Goal: Task Accomplishment & Management: Use online tool/utility

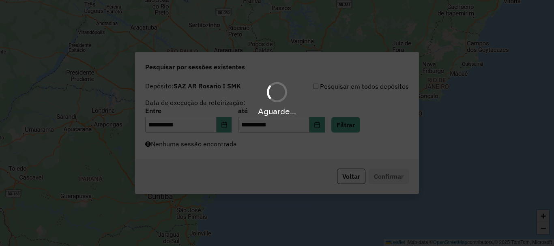
scroll to position [532, 0]
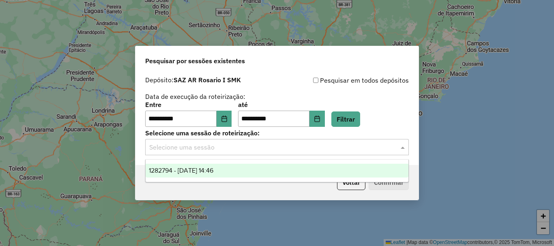
click at [400, 147] on span at bounding box center [404, 147] width 10 height 10
click at [208, 167] on span "1282794 - 26/09/2025 14:46" at bounding box center [181, 170] width 65 height 7
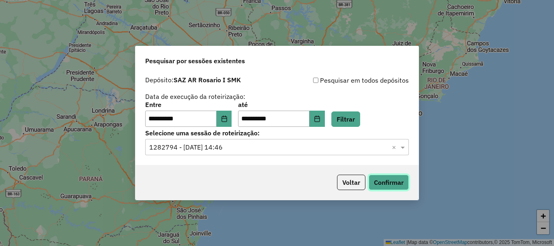
click at [393, 183] on button "Confirmar" at bounding box center [389, 182] width 40 height 15
click at [389, 183] on button "Confirmar" at bounding box center [389, 182] width 40 height 15
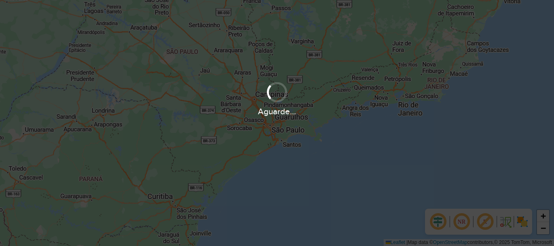
scroll to position [532, 0]
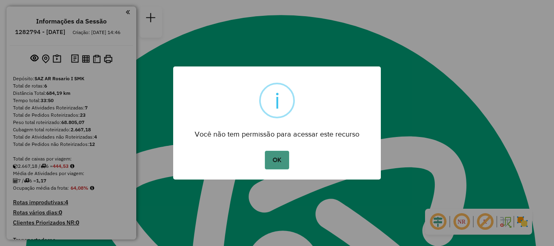
click at [277, 156] on button "OK" at bounding box center [277, 160] width 24 height 19
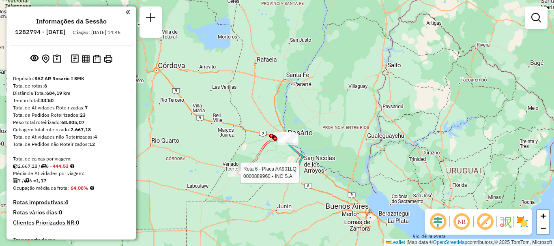
select select "**********"
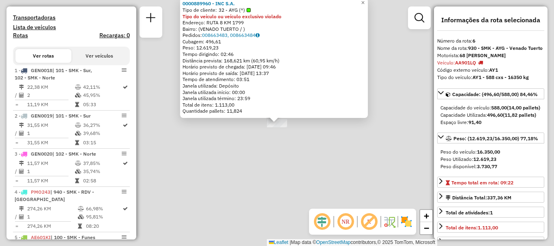
scroll to position [448, 0]
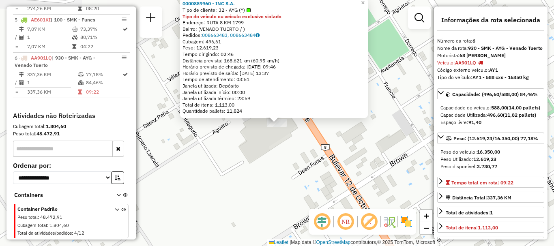
click at [262, 207] on div "0000889960 - INC S.A. Tipo de cliente: 32 - AYG (^) Tipo do veículo ou veículo …" at bounding box center [277, 123] width 554 height 246
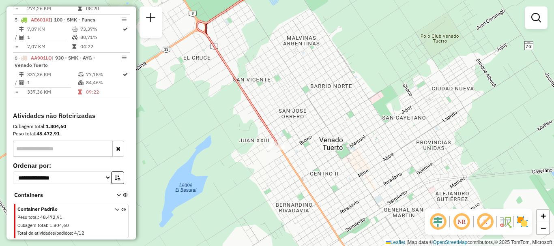
drag, startPoint x: 285, startPoint y: 140, endPoint x: 260, endPoint y: 143, distance: 25.0
click at [260, 143] on icon at bounding box center [237, 66] width 80 height 157
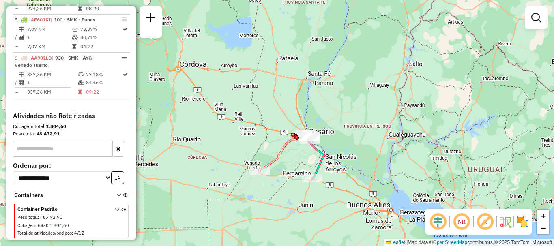
click at [306, 153] on div "Janela de atendimento Grade de atendimento Capacidade Transportadoras Veículos …" at bounding box center [277, 123] width 554 height 246
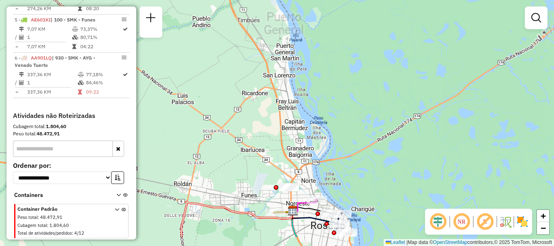
drag, startPoint x: 296, startPoint y: 126, endPoint x: 298, endPoint y: 52, distance: 73.9
click at [298, 52] on div "Janela de atendimento Grade de atendimento Capacidade Transportadoras Veículos …" at bounding box center [277, 123] width 554 height 246
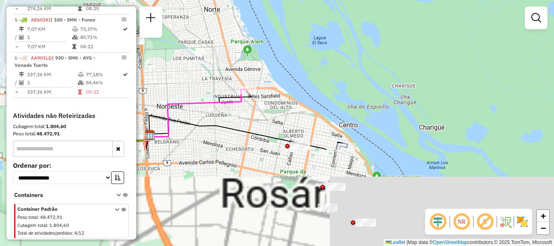
drag, startPoint x: 343, startPoint y: 98, endPoint x: 338, endPoint y: 65, distance: 33.7
click at [339, 66] on div "Janela de atendimento Grade de atendimento Capacidade Transportadoras Veículos …" at bounding box center [277, 123] width 554 height 246
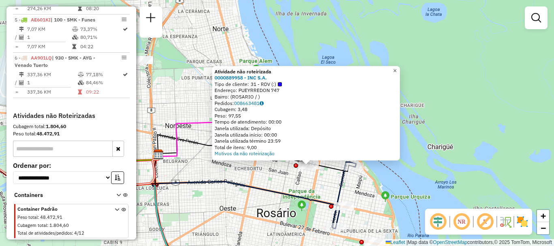
click at [397, 67] on span "×" at bounding box center [395, 70] width 4 height 7
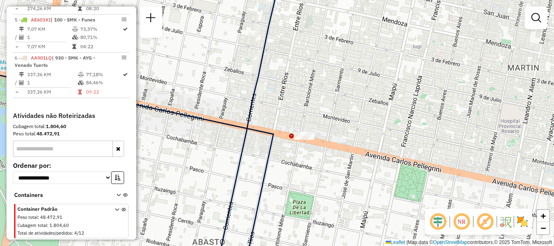
drag, startPoint x: 333, startPoint y: 169, endPoint x: 319, endPoint y: 78, distance: 92.0
click at [319, 79] on div "Janela de atendimento Grade de atendimento Capacidade Transportadoras Veículos …" at bounding box center [277, 123] width 554 height 246
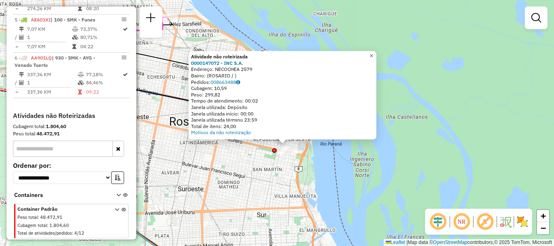
click at [373, 52] on span "×" at bounding box center [372, 55] width 4 height 7
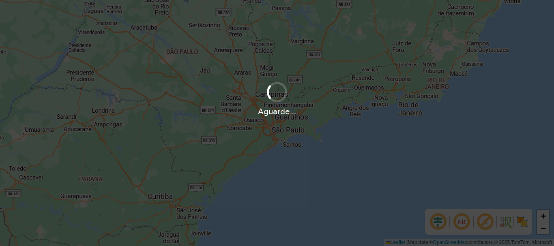
scroll to position [532, 0]
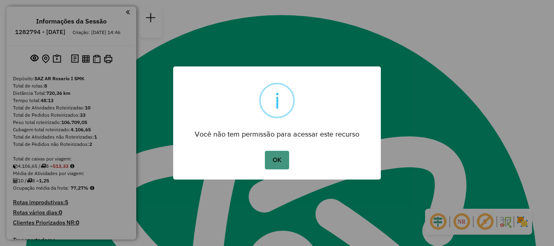
click at [281, 156] on button "OK" at bounding box center [277, 160] width 24 height 19
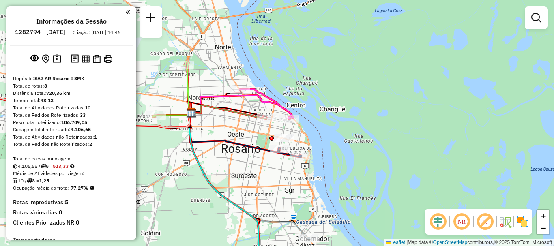
drag, startPoint x: 186, startPoint y: 49, endPoint x: 175, endPoint y: 100, distance: 51.6
click at [175, 105] on div "Janela de atendimento Grade de atendimento Capacidade Transportadoras Veículos …" at bounding box center [277, 123] width 554 height 246
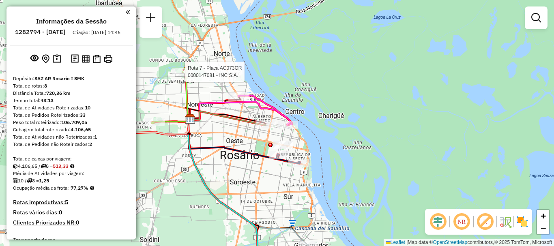
select select "**********"
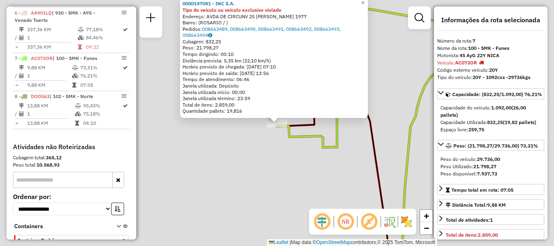
scroll to position [531, 0]
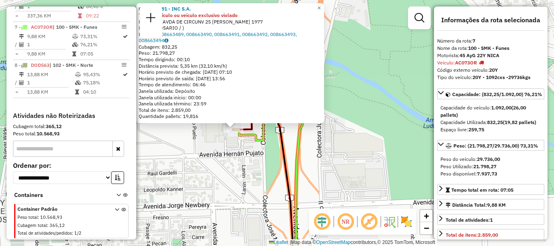
click at [222, 147] on div "0000147081 - INC S.A. Tipo do veículo ou veículo exclusivo violado Endereço: AV…" at bounding box center [277, 123] width 554 height 246
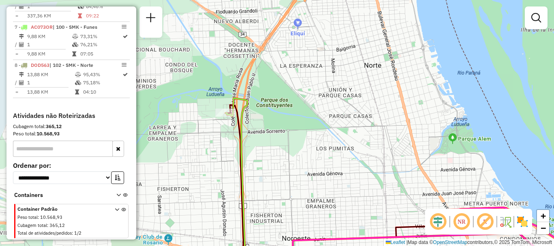
drag, startPoint x: 227, startPoint y: 136, endPoint x: 211, endPoint y: 61, distance: 76.7
click at [211, 62] on div "Janela de atendimento Grade de atendimento Capacidade Transportadoras Veículos …" at bounding box center [277, 123] width 554 height 246
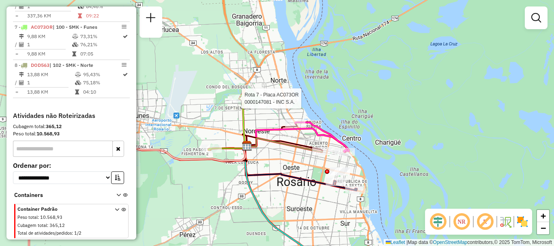
drag, startPoint x: 287, startPoint y: 128, endPoint x: 232, endPoint y: 80, distance: 73.0
click at [285, 119] on div at bounding box center [295, 123] width 20 height 8
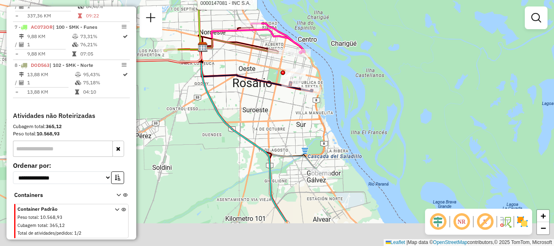
drag, startPoint x: 232, startPoint y: 118, endPoint x: 271, endPoint y: 30, distance: 96.6
click at [271, 32] on div "Rota 7 - Placa AC073OR 0000147081 - INC S.A. Janela de atendimento Grade de ate…" at bounding box center [277, 123] width 554 height 246
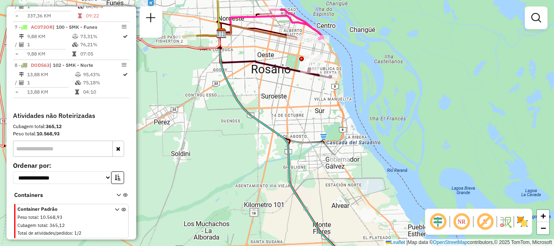
drag, startPoint x: 305, startPoint y: 87, endPoint x: 299, endPoint y: 113, distance: 26.9
click at [299, 113] on div "Rota 7 - Placa AC073OR 0000147081 - INC S.A. Janela de atendimento Grade de ate…" at bounding box center [277, 123] width 554 height 246
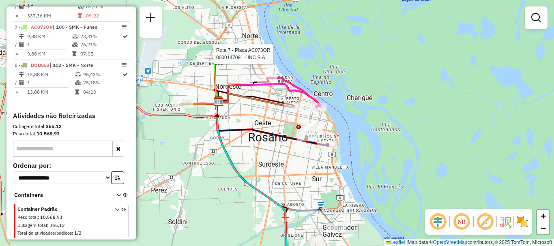
drag, startPoint x: 441, startPoint y: 68, endPoint x: 439, endPoint y: 136, distance: 68.2
click at [439, 136] on div "Rota 7 - Placa AC073OR 0000147081 - INC S.A. Janela de atendimento Grade de ate…" at bounding box center [277, 123] width 554 height 246
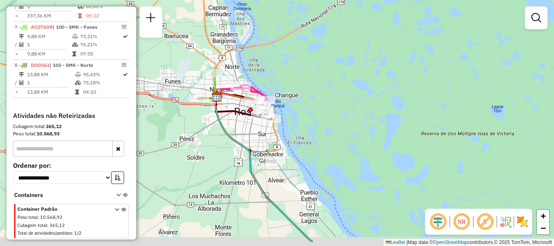
drag, startPoint x: 256, startPoint y: 183, endPoint x: 275, endPoint y: 123, distance: 63.6
click at [275, 123] on div "Janela de atendimento Grade de atendimento Capacidade Transportadoras Veículos …" at bounding box center [277, 123] width 554 height 246
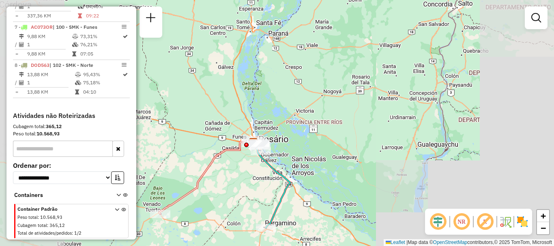
drag, startPoint x: 229, startPoint y: 101, endPoint x: 234, endPoint y: 86, distance: 15.4
click at [234, 142] on icon at bounding box center [206, 178] width 94 height 72
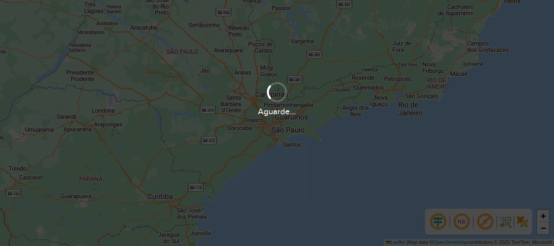
scroll to position [532, 0]
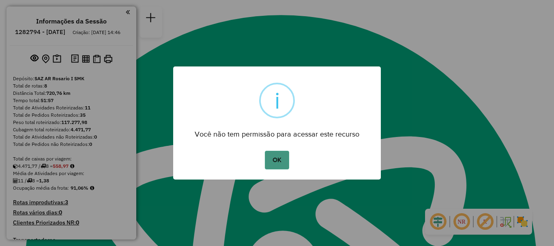
click at [285, 155] on button "OK" at bounding box center [277, 160] width 24 height 19
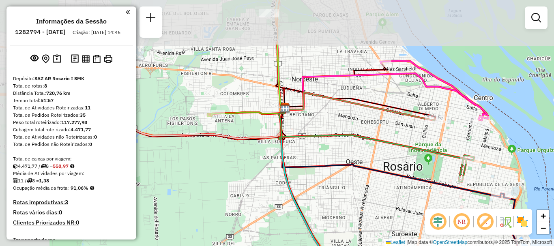
drag, startPoint x: 247, startPoint y: 117, endPoint x: 406, endPoint y: 206, distance: 182.7
click at [406, 206] on div "Janela de atendimento Grade de atendimento Capacidade Transportadoras Veículos …" at bounding box center [277, 123] width 554 height 246
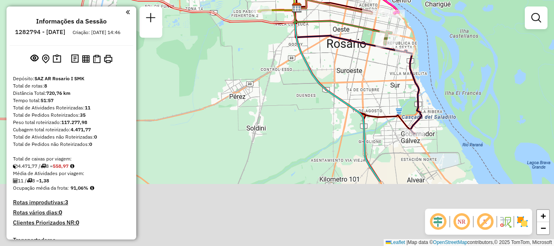
drag, startPoint x: 277, startPoint y: 77, endPoint x: 279, endPoint y: 64, distance: 13.2
click at [279, 64] on div "Janela de atendimento Grade de atendimento Capacidade Transportadoras Veículos …" at bounding box center [277, 123] width 554 height 246
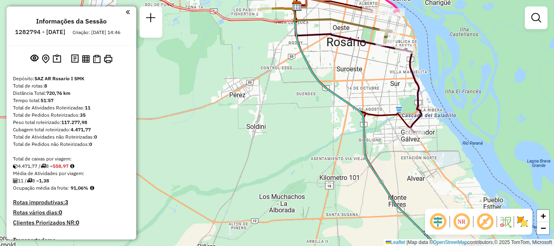
drag, startPoint x: 291, startPoint y: 132, endPoint x: 280, endPoint y: 29, distance: 103.3
click at [280, 29] on div "Janela de atendimento Grade de atendimento Capacidade Transportadoras Veículos …" at bounding box center [277, 123] width 554 height 246
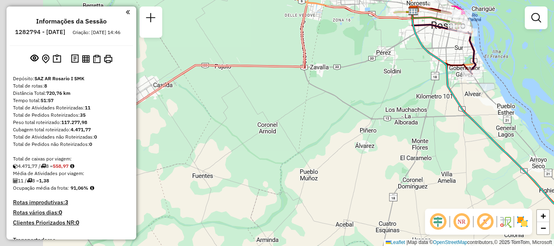
drag, startPoint x: 255, startPoint y: 87, endPoint x: 396, endPoint y: 116, distance: 144.2
click at [396, 116] on div "Janela de atendimento Grade de atendimento Capacidade Transportadoras Veículos …" at bounding box center [277, 123] width 554 height 246
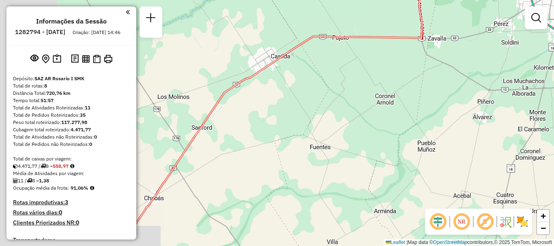
drag, startPoint x: 335, startPoint y: 107, endPoint x: 355, endPoint y: 90, distance: 25.7
click at [355, 90] on div "Janela de atendimento Grade de atendimento Capacidade Transportadoras Veículos …" at bounding box center [277, 123] width 554 height 246
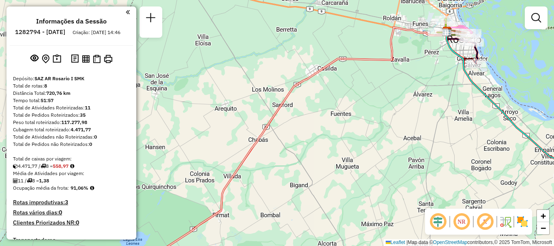
drag, startPoint x: 327, startPoint y: 86, endPoint x: 352, endPoint y: 41, distance: 51.2
click at [351, 42] on div "Janela de atendimento Grade de atendimento Capacidade Transportadoras Veículos …" at bounding box center [277, 123] width 554 height 246
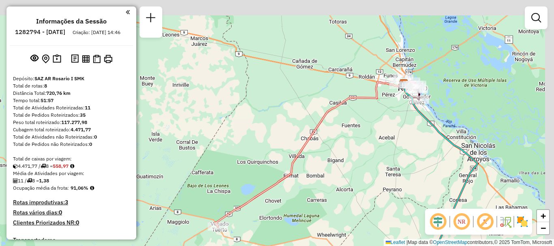
drag, startPoint x: 421, startPoint y: 167, endPoint x: 416, endPoint y: 182, distance: 16.3
click at [416, 182] on div "Janela de atendimento Grade de atendimento Capacidade Transportadoras Veículos …" at bounding box center [277, 123] width 554 height 246
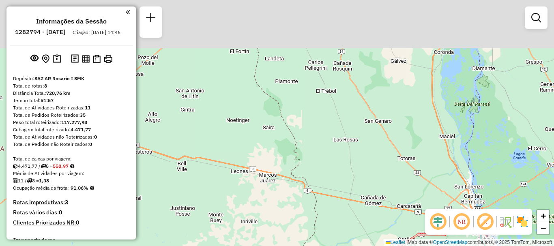
drag, startPoint x: 287, startPoint y: 157, endPoint x: 346, endPoint y: 262, distance: 120.4
click at [346, 246] on html "Aguarde... Pop-up bloqueado! Seu navegador bloqueou automáticamente a abertura …" at bounding box center [277, 123] width 554 height 246
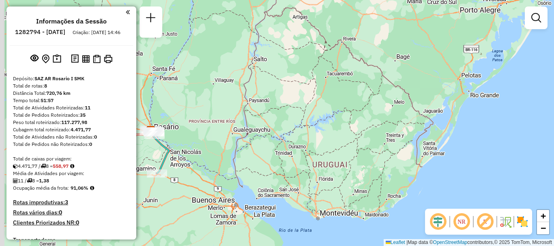
drag, startPoint x: 233, startPoint y: 128, endPoint x: 310, endPoint y: 91, distance: 85.1
click at [310, 91] on div "Janela de atendimento Grade de atendimento Capacidade Transportadoras Veículos …" at bounding box center [277, 123] width 554 height 246
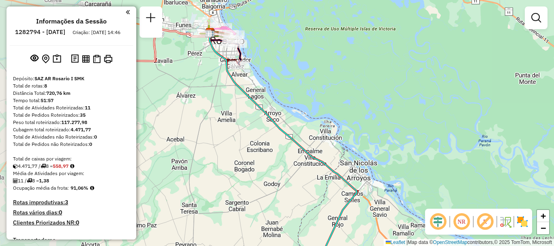
drag, startPoint x: 186, startPoint y: 130, endPoint x: 343, endPoint y: 148, distance: 158.0
click at [343, 148] on div "Janela de atendimento Grade de atendimento Capacidade Transportadoras Veículos …" at bounding box center [277, 123] width 554 height 246
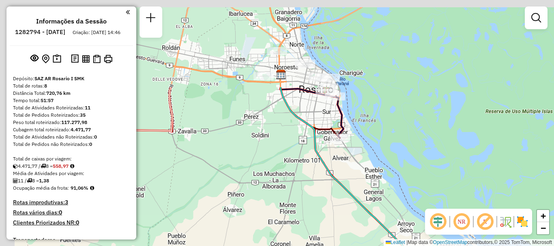
drag, startPoint x: 209, startPoint y: 63, endPoint x: 310, endPoint y: 175, distance: 150.8
click at [310, 175] on div "Janela de atendimento Grade de atendimento Capacidade Transportadoras Veículos …" at bounding box center [277, 123] width 554 height 246
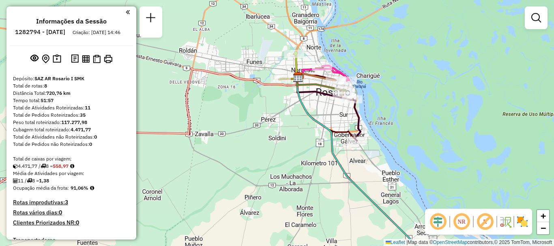
click at [303, 125] on div "Janela de atendimento Grade de atendimento Capacidade Transportadoras Veículos …" at bounding box center [277, 123] width 554 height 246
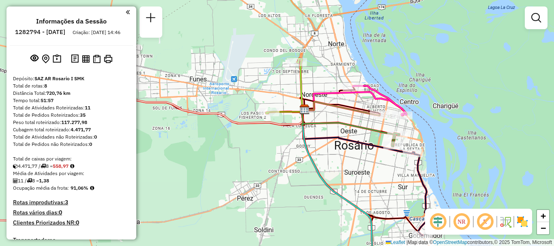
drag, startPoint x: 285, startPoint y: 103, endPoint x: 294, endPoint y: 165, distance: 61.9
click at [294, 165] on div "Janela de atendimento Grade de atendimento Capacidade Transportadoras Veículos …" at bounding box center [277, 123] width 554 height 246
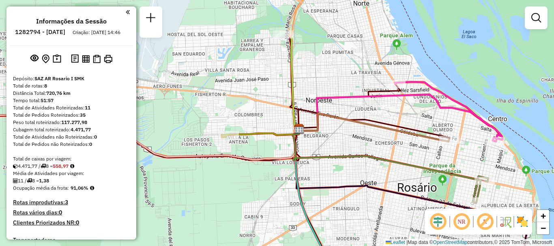
drag, startPoint x: 275, startPoint y: 161, endPoint x: 258, endPoint y: 189, distance: 32.3
click at [258, 189] on div "Janela de atendimento Grade de atendimento Capacidade Transportadoras Veículos …" at bounding box center [277, 123] width 554 height 246
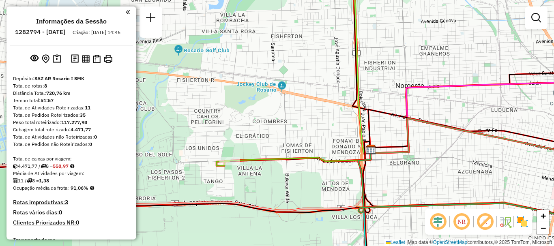
drag, startPoint x: 254, startPoint y: 132, endPoint x: 307, endPoint y: 132, distance: 53.1
click at [307, 132] on div "Janela de atendimento Grade de atendimento Capacidade Transportadoras Veículos …" at bounding box center [277, 123] width 554 height 246
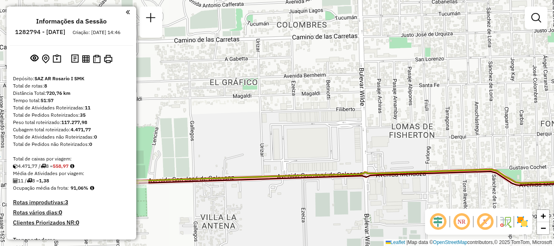
drag, startPoint x: 226, startPoint y: 154, endPoint x: 240, endPoint y: 124, distance: 33.2
click at [240, 124] on div "Janela de atendimento Grade de atendimento Capacidade Transportadoras Veículos …" at bounding box center [277, 123] width 554 height 246
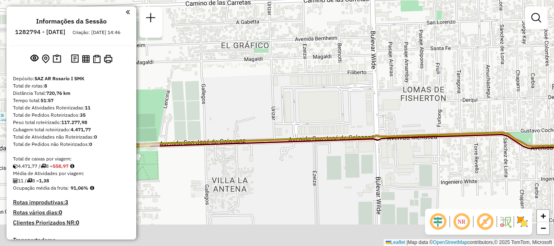
drag, startPoint x: 231, startPoint y: 132, endPoint x: 242, endPoint y: 95, distance: 38.6
click at [242, 95] on div "Janela de atendimento Grade de atendimento Capacidade Transportadoras Veículos …" at bounding box center [277, 123] width 554 height 246
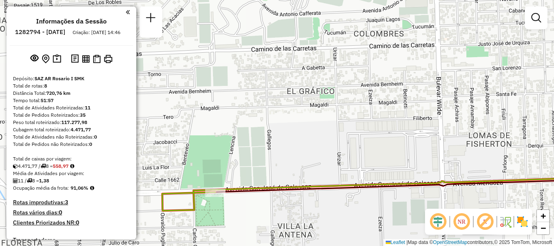
drag, startPoint x: 273, startPoint y: 103, endPoint x: 311, endPoint y: 147, distance: 58.1
click at [311, 147] on div "Janela de atendimento Grade de atendimento Capacidade Transportadoras Veículos …" at bounding box center [277, 123] width 554 height 246
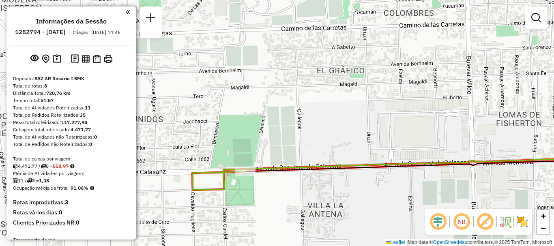
drag, startPoint x: 300, startPoint y: 128, endPoint x: 331, endPoint y: 105, distance: 38.2
click at [331, 105] on div "Janela de atendimento Grade de atendimento Capacidade Transportadoras Veículos …" at bounding box center [277, 123] width 554 height 246
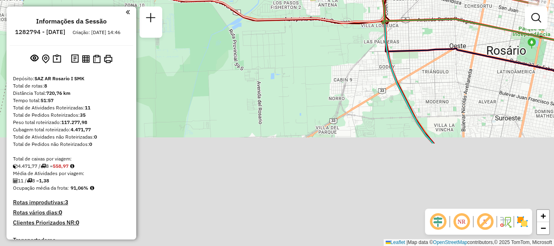
drag, startPoint x: 433, startPoint y: 5, endPoint x: 433, endPoint y: -8, distance: 13.0
click at [433, 0] on html "Aguarde... Pop-up bloqueado! Seu navegador bloqueou automáticamente a abertura …" at bounding box center [277, 123] width 554 height 246
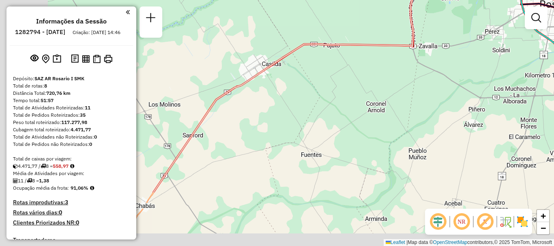
drag, startPoint x: 439, startPoint y: 95, endPoint x: 482, endPoint y: 105, distance: 43.7
click at [479, 84] on div "Janela de atendimento Grade de atendimento Capacidade Transportadoras Veículos …" at bounding box center [277, 123] width 554 height 246
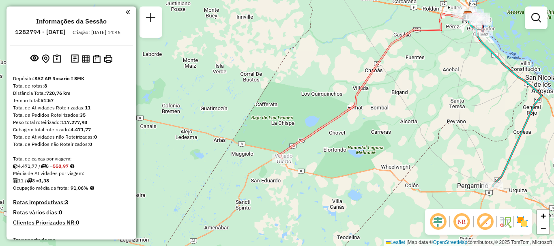
drag, startPoint x: 406, startPoint y: 135, endPoint x: 387, endPoint y: 68, distance: 69.7
click at [387, 68] on div "Janela de atendimento Grade de atendimento Capacidade Transportadoras Veículos …" at bounding box center [277, 123] width 554 height 246
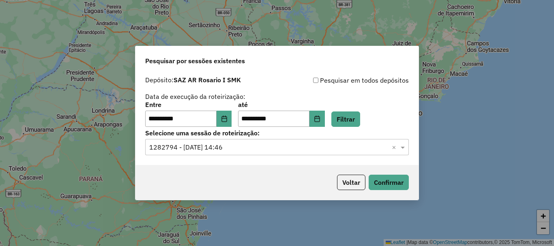
scroll to position [532, 0]
click at [389, 186] on button "Confirmar" at bounding box center [389, 182] width 40 height 15
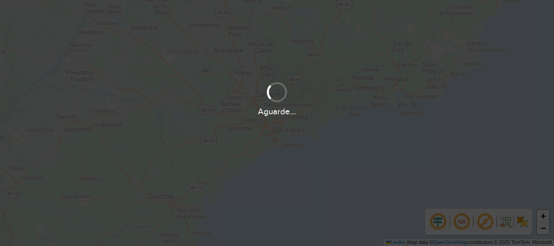
scroll to position [532, 0]
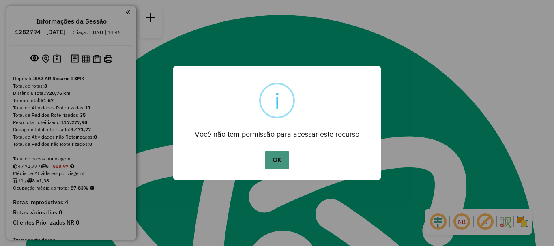
click at [285, 162] on button "OK" at bounding box center [277, 160] width 24 height 19
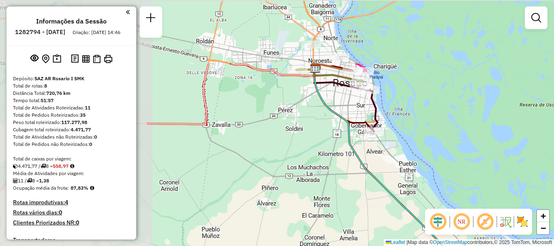
drag, startPoint x: 278, startPoint y: 146, endPoint x: 432, endPoint y: 218, distance: 170.4
click at [432, 218] on hb-router-mapa "Informações da Sessão 1282794 - 26/09/2025 Criação: 25/09/2025 14:46 Depósito: …" at bounding box center [277, 123] width 554 height 246
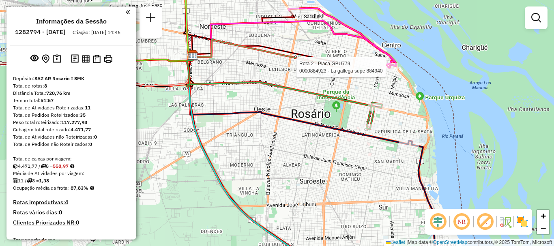
select select "**********"
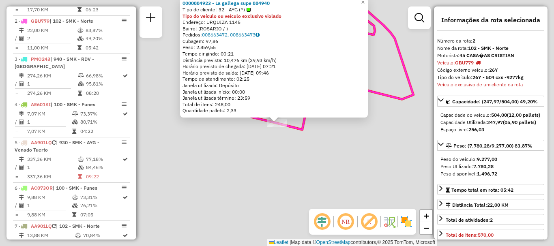
scroll to position [334, 0]
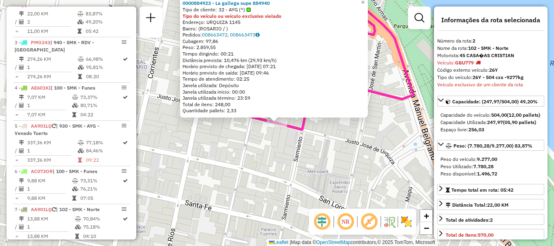
click at [366, 141] on div "0000884923 - La gallega supe 884940 Tipo de cliente: 32 - AYG (^) Tipo do veícu…" at bounding box center [277, 123] width 554 height 246
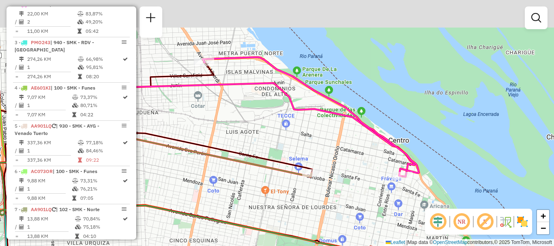
drag, startPoint x: 330, startPoint y: 131, endPoint x: 363, endPoint y: 151, distance: 39.0
click at [362, 151] on div "Janela de atendimento Grade de atendimento Capacidade Transportadoras Veículos …" at bounding box center [277, 123] width 554 height 246
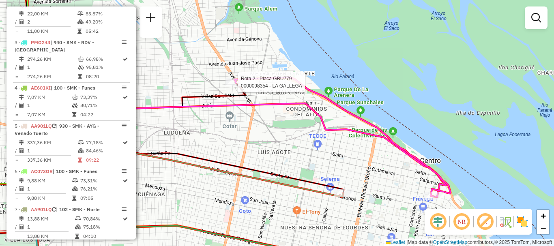
select select "**********"
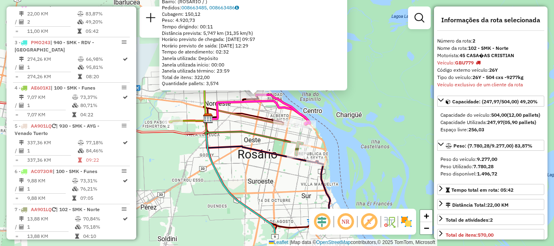
drag, startPoint x: 335, startPoint y: 133, endPoint x: 336, endPoint y: 114, distance: 19.1
click at [336, 114] on div "0000098354 - LA GALLEGA Tipo de cliente: 32 - AYG (^) Tipo do veículo ou veícul…" at bounding box center [277, 123] width 554 height 246
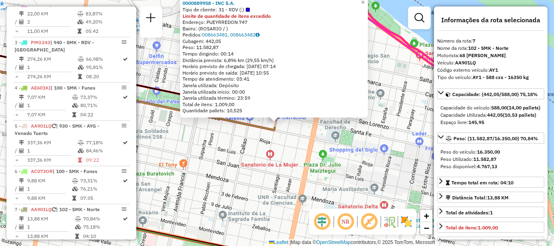
scroll to position [411, 0]
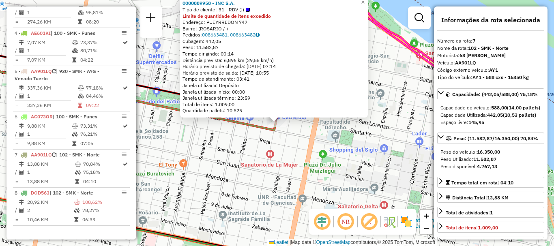
click at [279, 134] on div "Rota 7 - Placa AA901LQ 0000889958 - INC S.A. 0000889958 - INC S.A. Tipo de clie…" at bounding box center [277, 123] width 554 height 246
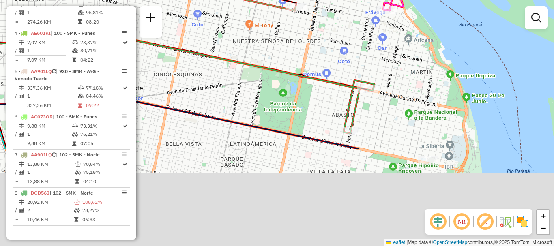
drag, startPoint x: 295, startPoint y: 48, endPoint x: 295, endPoint y: 20, distance: 27.6
click at [295, 24] on div "Rota 7 - Placa AA901LQ 0000889958 - INC S.A. Janela de atendimento Grade de ate…" at bounding box center [277, 123] width 554 height 246
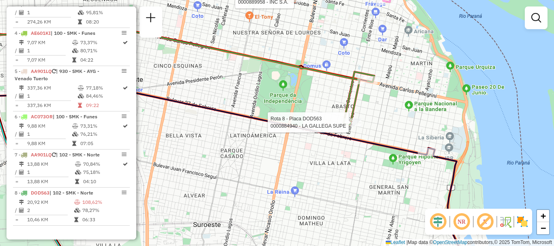
select select "**********"
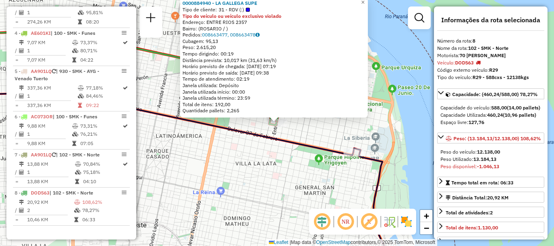
click at [329, 140] on div "0000884940 - LA GALLEGA SUPE Tipo de cliente: 31 - RDV (:) Tipo do veículo ou v…" at bounding box center [277, 123] width 554 height 246
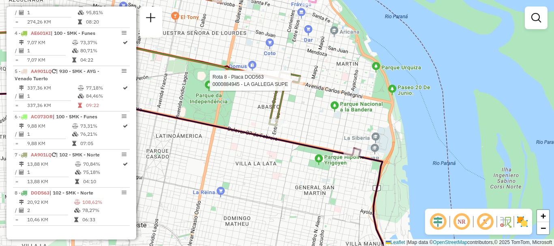
select select "**********"
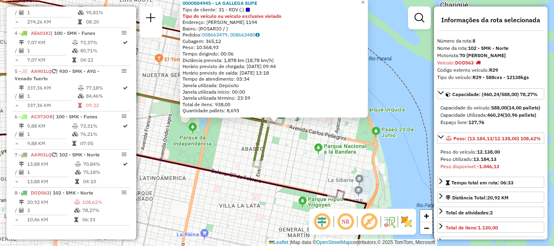
click at [283, 156] on div "0000884945 - LA GALLEGA SUPE Tipo de cliente: 31 - RDV (:) Tipo do veículo ou v…" at bounding box center [277, 123] width 554 height 246
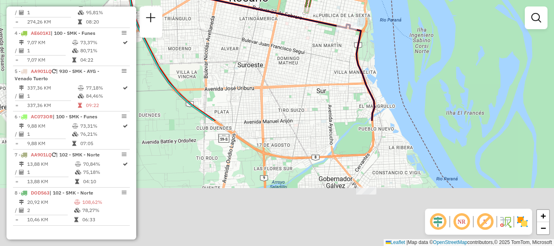
drag, startPoint x: 267, startPoint y: 202, endPoint x: 303, endPoint y: 53, distance: 153.9
click at [303, 53] on div "Janela de atendimento Grade de atendimento Capacidade Transportadoras Veículos …" at bounding box center [277, 123] width 554 height 246
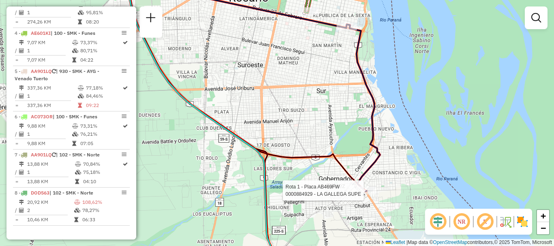
select select "**********"
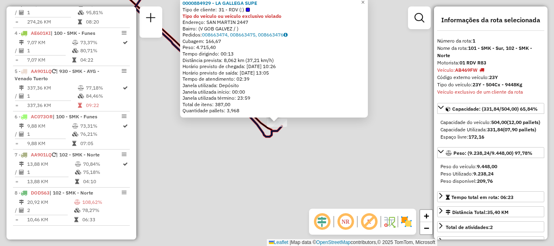
scroll to position [289, 0]
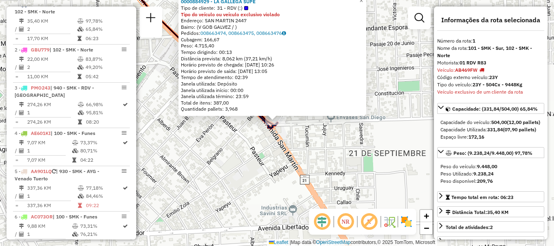
click at [245, 146] on div "0000884929 - LA GALLEGA SUPE Tipo de cliente: 31 - RDV (:) Tipo do veículo ou v…" at bounding box center [277, 123] width 554 height 246
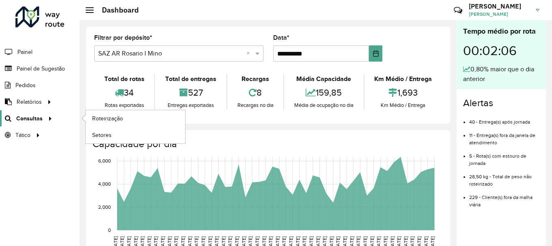
scroll to position [532, 0]
click at [105, 116] on span "Roteirização" at bounding box center [108, 118] width 33 height 9
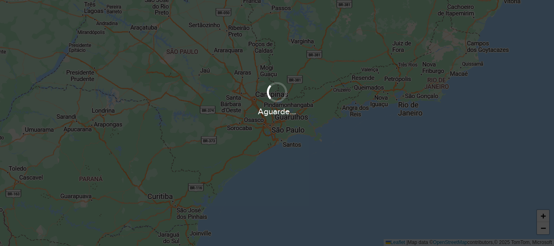
scroll to position [532, 0]
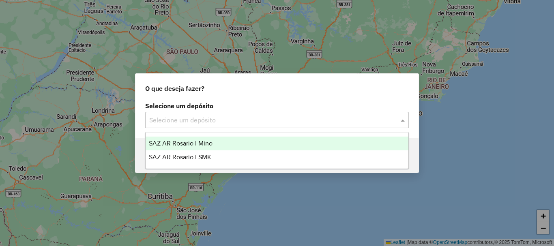
click at [402, 119] on span at bounding box center [404, 120] width 10 height 10
click at [198, 141] on span "SAZ AR Rosario I Mino" at bounding box center [181, 143] width 64 height 7
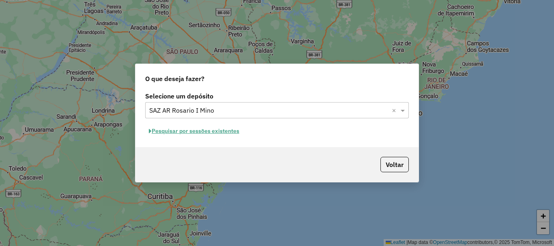
click at [198, 130] on button "Pesquisar por sessões existentes" at bounding box center [194, 131] width 98 height 13
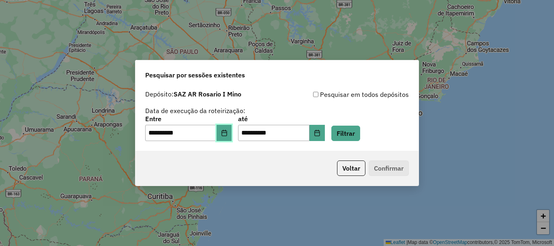
click at [227, 132] on icon "Choose Date" at bounding box center [223, 133] width 5 height 6
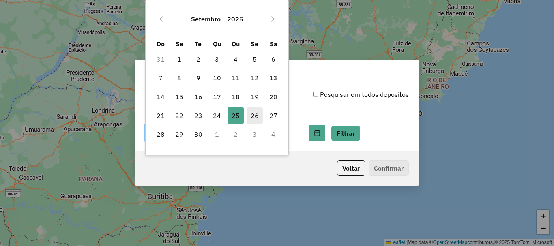
click at [254, 113] on span "26" at bounding box center [255, 116] width 16 height 16
type input "**********"
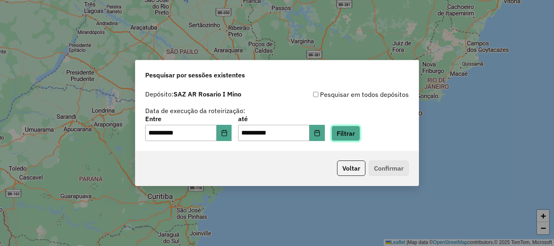
click at [357, 133] on button "Filtrar" at bounding box center [345, 133] width 29 height 15
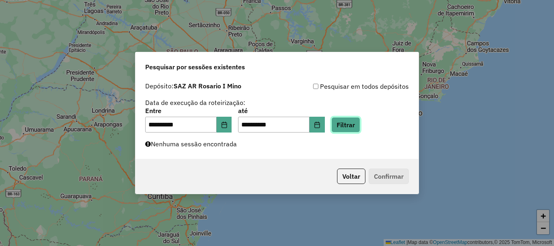
click at [357, 127] on button "Filtrar" at bounding box center [345, 124] width 29 height 15
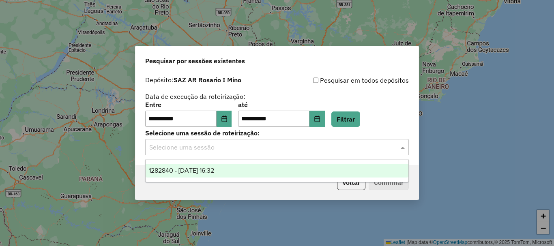
click at [402, 146] on span at bounding box center [404, 147] width 10 height 10
click at [214, 167] on span "1282840 - [DATE] 16:32" at bounding box center [181, 170] width 65 height 7
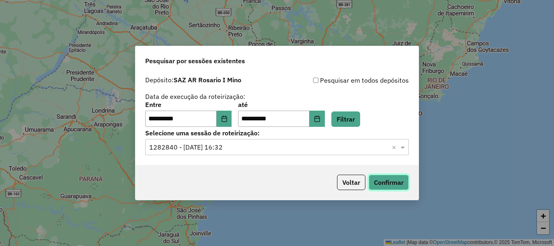
click at [386, 182] on button "Confirmar" at bounding box center [389, 182] width 40 height 15
click at [402, 178] on button "Confirmar" at bounding box center [389, 182] width 40 height 15
click at [395, 183] on button "Confirmar" at bounding box center [389, 182] width 40 height 15
click at [383, 178] on button "Confirmar" at bounding box center [389, 182] width 40 height 15
click at [392, 178] on button "Confirmar" at bounding box center [389, 182] width 40 height 15
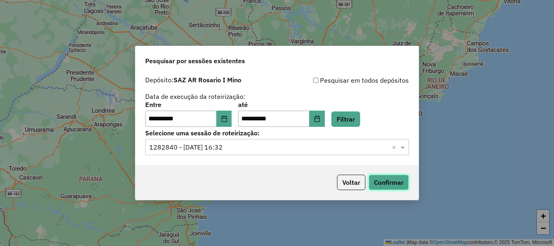
click at [395, 182] on button "Confirmar" at bounding box center [389, 182] width 40 height 15
click at [398, 177] on button "Confirmar" at bounding box center [389, 182] width 40 height 15
click at [376, 184] on button "Confirmar" at bounding box center [389, 182] width 40 height 15
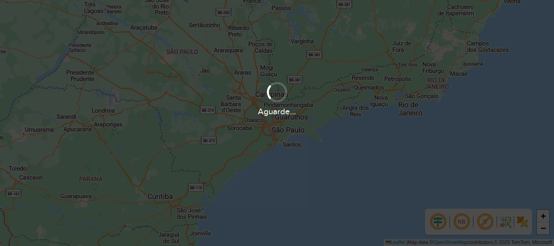
scroll to position [532, 0]
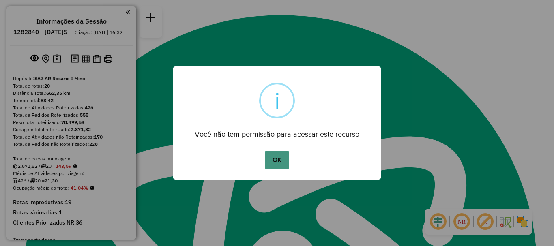
click at [270, 157] on button "OK" at bounding box center [277, 160] width 24 height 19
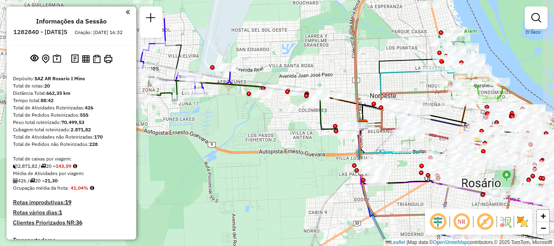
drag, startPoint x: 330, startPoint y: 96, endPoint x: 283, endPoint y: 139, distance: 63.4
click at [283, 139] on div "Janela de atendimento Grade de atendimento Capacidade Transportadoras Veículos …" at bounding box center [277, 123] width 554 height 246
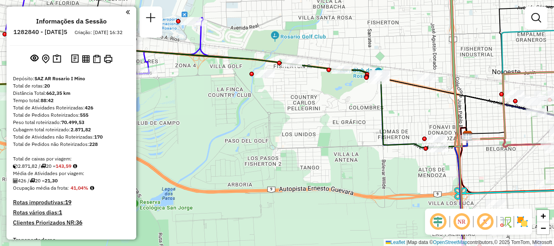
drag, startPoint x: 315, startPoint y: 108, endPoint x: 255, endPoint y: 101, distance: 60.9
click at [255, 101] on div "Janela de atendimento Grade de atendimento Capacidade Transportadoras Veículos …" at bounding box center [277, 123] width 554 height 246
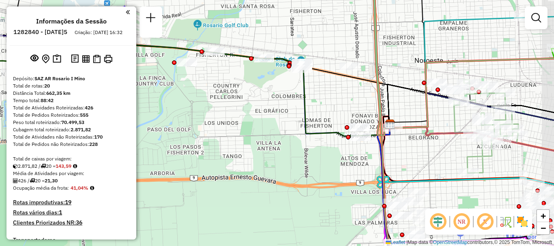
drag, startPoint x: 296, startPoint y: 119, endPoint x: 207, endPoint y: 103, distance: 90.2
click at [208, 103] on div "Janela de atendimento Grade de atendimento Capacidade Transportadoras Veículos …" at bounding box center [277, 123] width 554 height 246
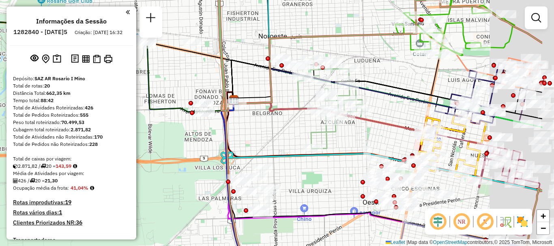
drag, startPoint x: 359, startPoint y: 140, endPoint x: 255, endPoint y: 124, distance: 105.2
click at [268, 128] on div "Janela de atendimento Grade de atendimento Capacidade Transportadoras Veículos …" at bounding box center [277, 123] width 554 height 246
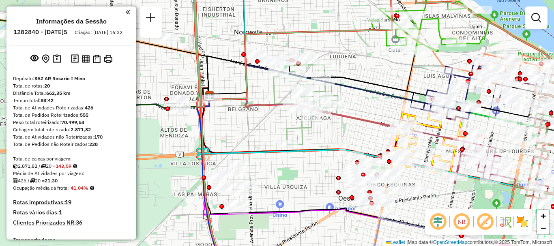
drag, startPoint x: 338, startPoint y: 131, endPoint x: 261, endPoint y: 119, distance: 77.9
click at [266, 119] on div "Janela de atendimento Grade de atendimento Capacidade Transportadoras Veículos …" at bounding box center [277, 123] width 554 height 246
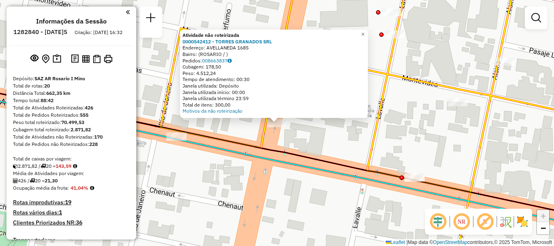
click at [289, 135] on div "Atividade não roteirizada 0000542412 - TORRES GRANADOS SRL Endereço: AVELLANEDA…" at bounding box center [277, 123] width 554 height 246
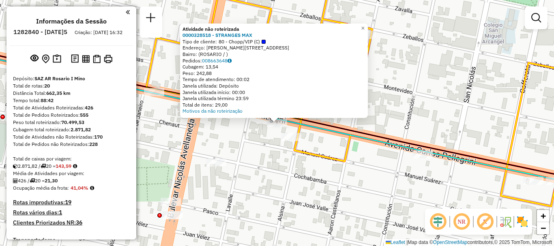
click at [335, 182] on div "Atividade não roteirizada 0000328518 - STRANGES MAX Tipo de cliente: 80 - Chopp…" at bounding box center [277, 123] width 554 height 246
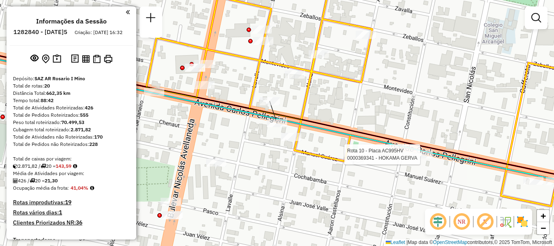
select select "**********"
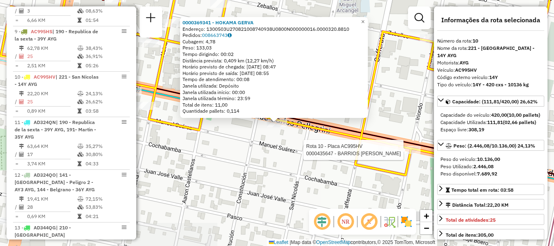
scroll to position [727, 0]
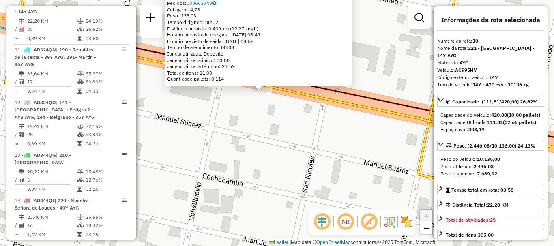
click at [284, 125] on div "0000369341 - HOKAMA GERVA Endereço: 1300503U270821008740938U0800N000000016.0000…" at bounding box center [277, 123] width 554 height 246
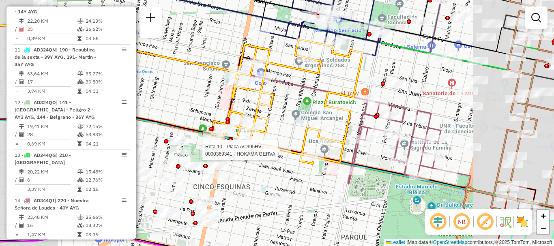
click at [279, 154] on div "Rota 10 - Placa AC995HV 0000369341 - HOKAMA GERVA Janela de atendimento Grade d…" at bounding box center [277, 123] width 554 height 246
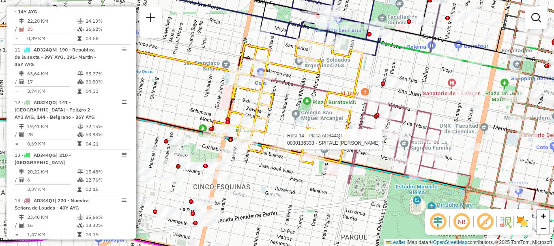
select select "**********"
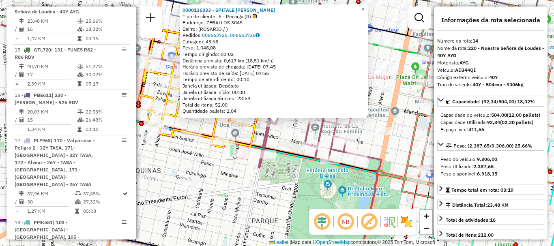
scroll to position [41, 0]
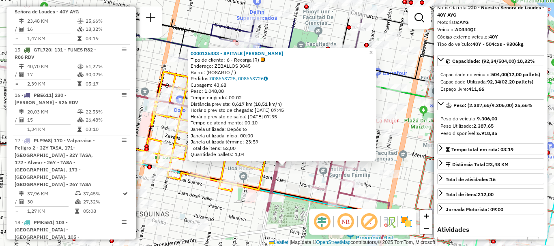
drag, startPoint x: 222, startPoint y: 129, endPoint x: 237, endPoint y: 190, distance: 62.6
click at [237, 190] on div "0000136333 - SPITALE RUBEN F Tipo de cliente: 6 - Recarga (R) Endereço: ZEBALLO…" at bounding box center [277, 123] width 554 height 246
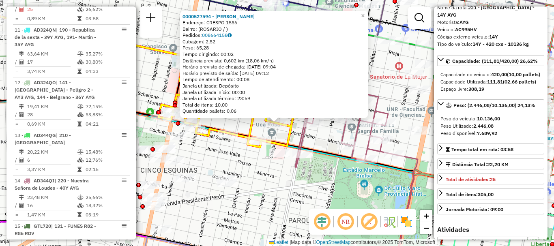
scroll to position [727, 0]
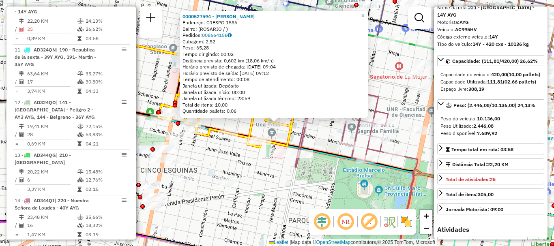
click at [252, 128] on icon at bounding box center [235, 85] width 152 height 125
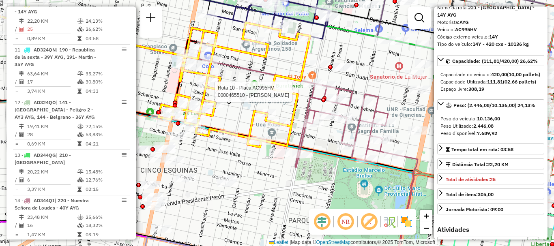
click at [284, 96] on div at bounding box center [286, 92] width 20 height 8
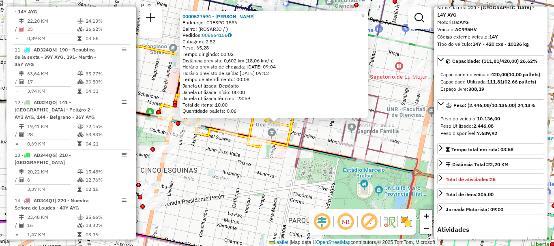
click at [279, 137] on div "0000527594 - Combin Romina Gabriela Endereço: CRESPO 1556 Bairro: (ROSARIO / ) …" at bounding box center [277, 123] width 554 height 246
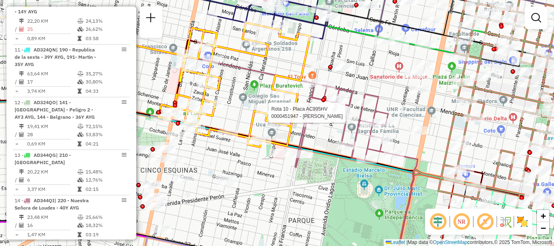
select select "**********"
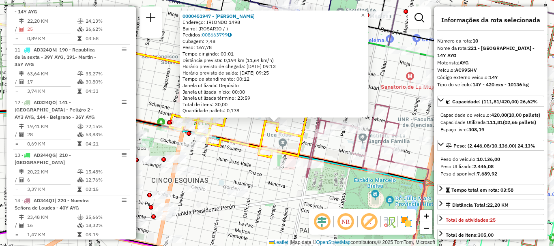
click at [299, 120] on div "0000451947 - ORNA ROBLES JAVIER MARIO Endereço: IRIONDO 1498 Bairro: (ROSARIO /…" at bounding box center [277, 123] width 554 height 246
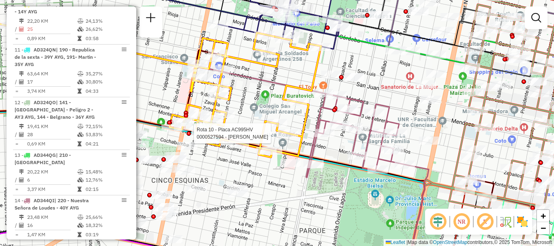
select select "**********"
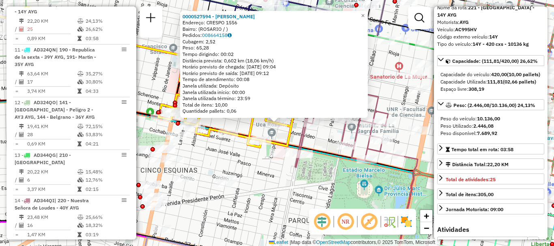
scroll to position [81, 0]
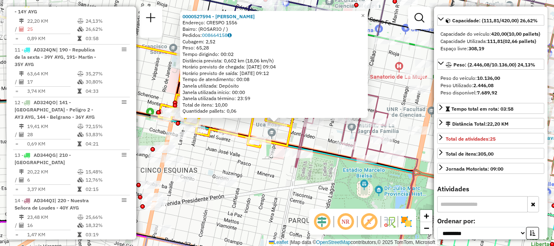
click at [295, 133] on icon at bounding box center [235, 85] width 152 height 125
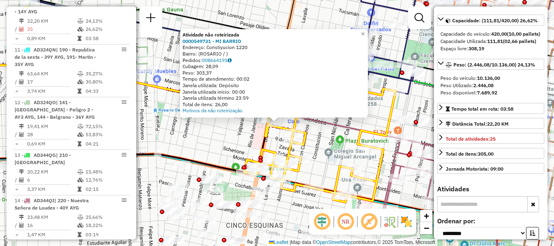
click at [338, 146] on div "Atividade não roteirizada 0000549731 - MI BARRIO Endereço: Constiyucion 1220 Ba…" at bounding box center [277, 123] width 554 height 246
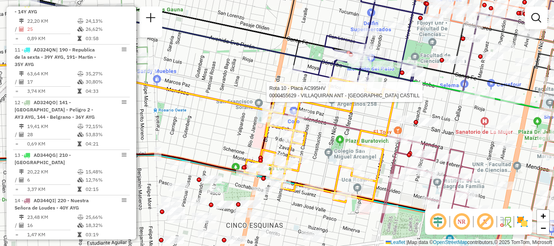
select select "**********"
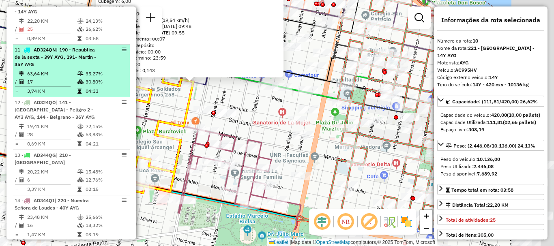
click at [126, 103] on hb-router-mapa "Informações da Sessão 1282840 - 26/09/2025 Criação: 25/09/2025 16:32 Depósito: …" at bounding box center [277, 123] width 554 height 246
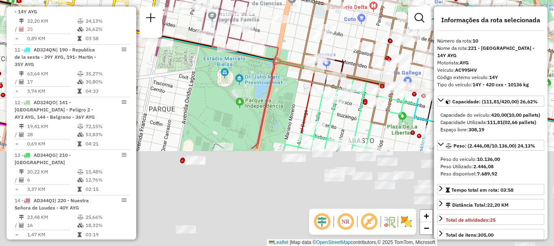
drag, startPoint x: 239, startPoint y: 75, endPoint x: 242, endPoint y: 60, distance: 15.8
click at [242, 60] on div "Rota 14 - Placa AD344QI 0000444434 - FRIC BURGER S.A.S 0000455629 - VILLAQUIRAN…" at bounding box center [277, 123] width 554 height 246
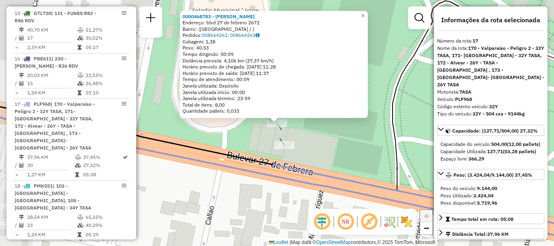
scroll to position [1060, 0]
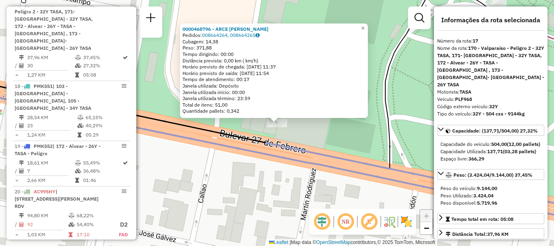
click at [289, 137] on div "0000468796 - ARCE LUIS ALBERTO Pedidos: 008664264, 008664265 Cubagem: 14,38 Pes…" at bounding box center [277, 123] width 554 height 246
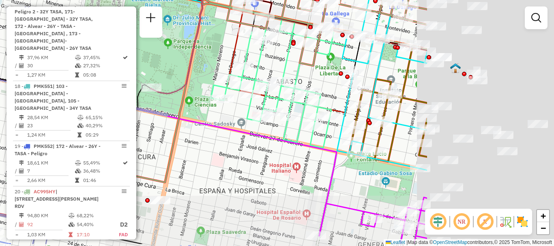
drag, startPoint x: 340, startPoint y: 123, endPoint x: 157, endPoint y: 103, distance: 184.1
click at [150, 99] on icon at bounding box center [94, 90] width 665 height 282
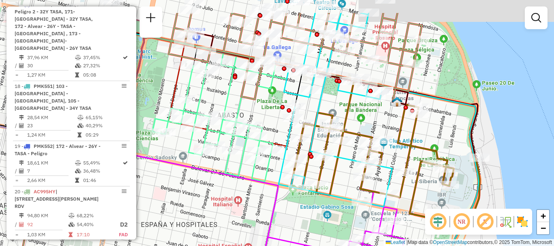
drag, startPoint x: 193, startPoint y: 147, endPoint x: 189, endPoint y: 151, distance: 4.9
click at [189, 151] on icon at bounding box center [221, 117] width 137 height 129
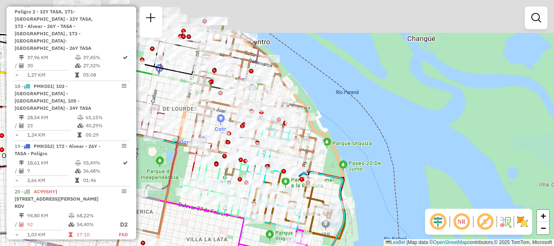
drag, startPoint x: 240, startPoint y: 122, endPoint x: 239, endPoint y: 172, distance: 50.3
click at [239, 177] on div at bounding box center [240, 179] width 4 height 4
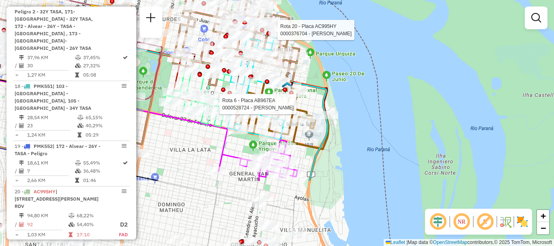
drag, startPoint x: 279, startPoint y: 129, endPoint x: 263, endPoint y: 14, distance: 115.4
click at [263, 28] on div at bounding box center [262, 30] width 4 height 4
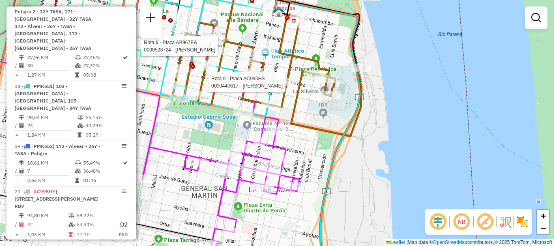
select select "**********"
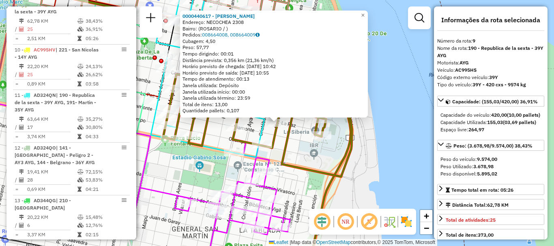
scroll to position [81, 0]
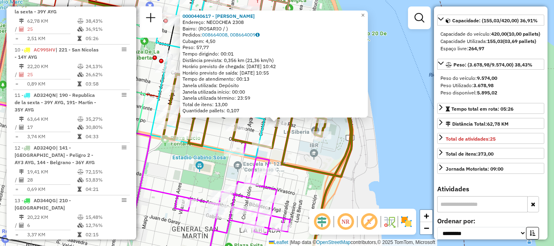
drag, startPoint x: 385, startPoint y: 161, endPoint x: 369, endPoint y: 151, distance: 19.0
click at [385, 161] on div "0000440617 - AZZIANI AYELEN Endereço: NECOCHEA 2308 Bairro: (ROSARIO / ) Pedido…" at bounding box center [277, 123] width 554 height 246
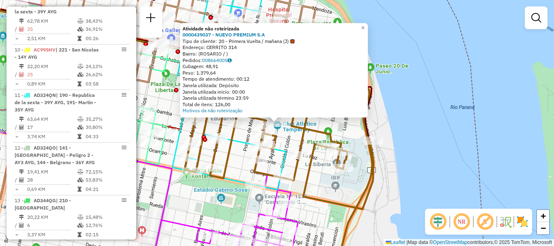
click at [436, 136] on div "Atividade não roteirizada 0000439037 - NUEVO PREMIUM S.A Tipo de cliente: 20 - …" at bounding box center [277, 123] width 554 height 246
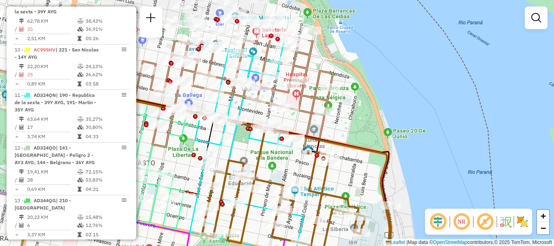
drag, startPoint x: 337, startPoint y: 97, endPoint x: 353, endPoint y: 169, distance: 74.5
click at [358, 173] on div "Janela de atendimento Grade de atendimento Capacidade Transportadoras Veículos …" at bounding box center [277, 123] width 554 height 246
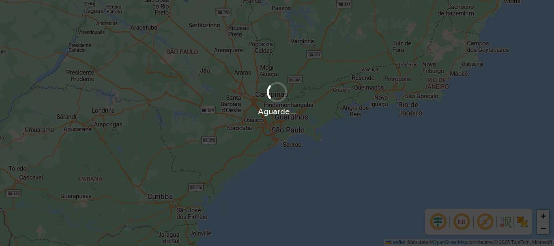
scroll to position [532, 0]
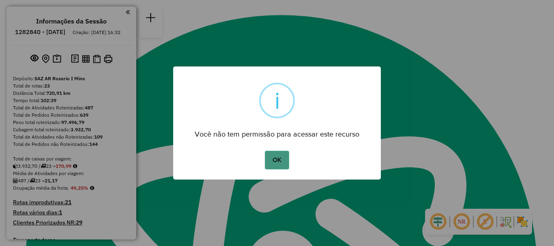
click at [283, 165] on button "OK" at bounding box center [277, 160] width 24 height 19
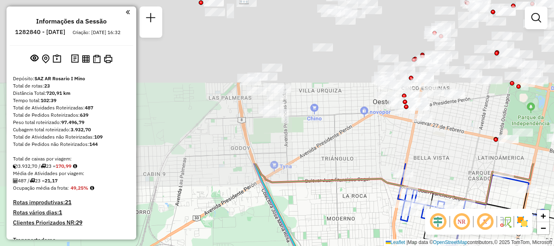
drag, startPoint x: 278, startPoint y: 142, endPoint x: 345, endPoint y: 262, distance: 137.5
click at [345, 246] on html "Aguarde... Pop-up bloqueado! Seu navegador bloqueou automáticamente a abertura …" at bounding box center [277, 123] width 554 height 246
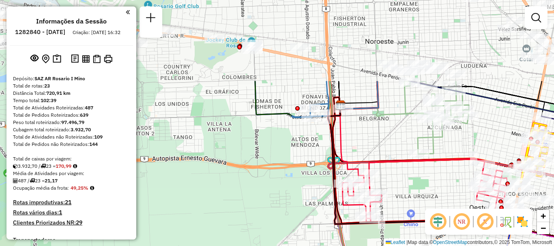
drag, startPoint x: 366, startPoint y: 262, endPoint x: 399, endPoint y: 262, distance: 33.3
click at [399, 246] on html "Aguarde... Pop-up bloqueado! Seu navegador bloqueou automáticamente a abertura …" at bounding box center [277, 123] width 554 height 246
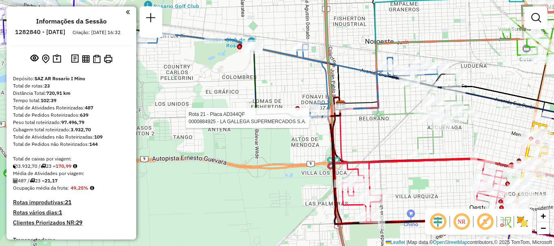
select select "**********"
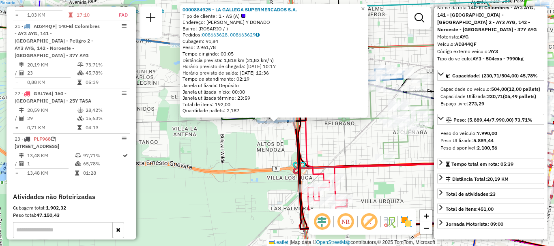
scroll to position [81, 0]
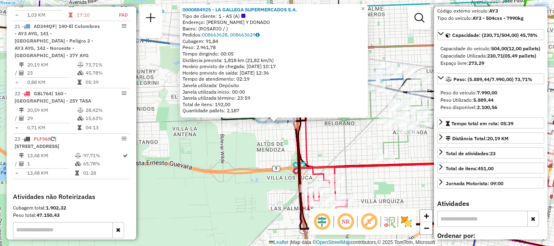
click at [352, 152] on div "0000884925 - LA GALLEGA SUPERMERCADOS S.A. Tipo de cliente: 1 - AS (A) Endereço…" at bounding box center [277, 123] width 554 height 246
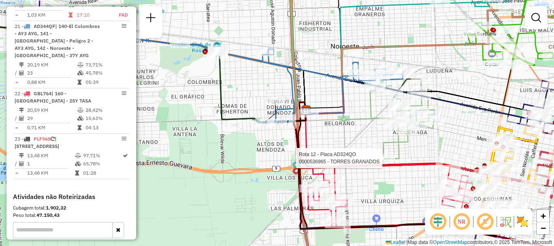
select select "**********"
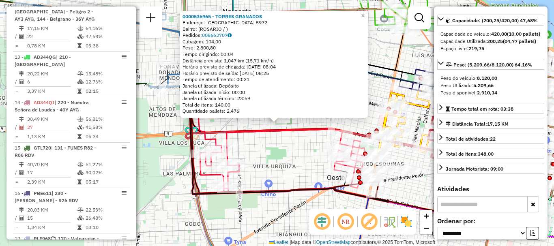
click at [291, 176] on div "0000536965 - TORRES GRANADOS Endereço: [GEOGRAPHIC_DATA] 5972 Bairro: ([GEOGRAP…" at bounding box center [277, 123] width 554 height 246
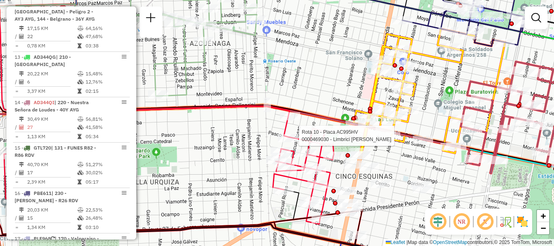
select select "**********"
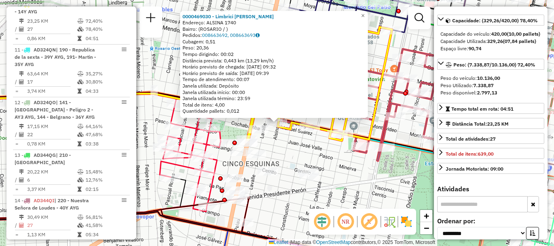
click at [371, 174] on div "0000469030 - Limbrici Sergio Gustavo Endereço: ALSINA 1740 Bairro: (ROSARIO / )…" at bounding box center [277, 123] width 554 height 246
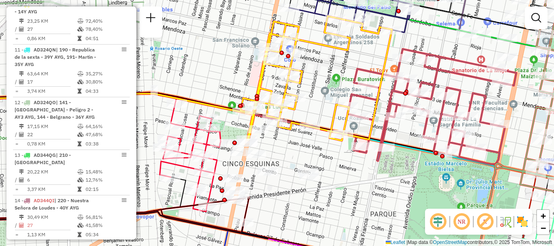
click at [387, 155] on div "Janela de atendimento Grade de atendimento Capacidade Transportadoras Veículos …" at bounding box center [277, 123] width 554 height 246
click at [387, 152] on div at bounding box center [384, 148] width 20 height 8
select select "**********"
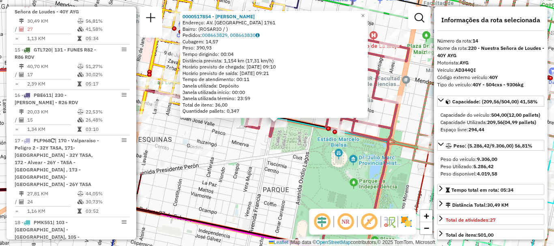
scroll to position [41, 0]
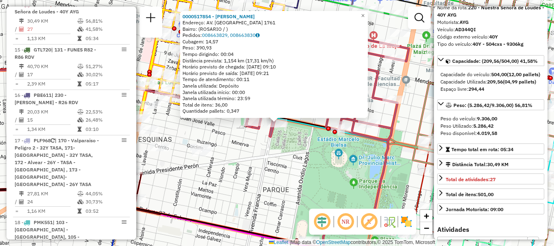
click at [405, 135] on div "0000517854 - BORLA HERNAN Endereço: AV. FRANCIA 1761 Bairro: (ROSARIO / ) Pedid…" at bounding box center [277, 123] width 554 height 246
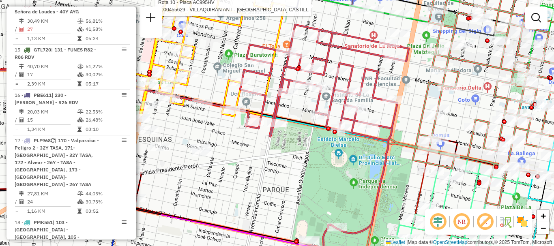
select select "**********"
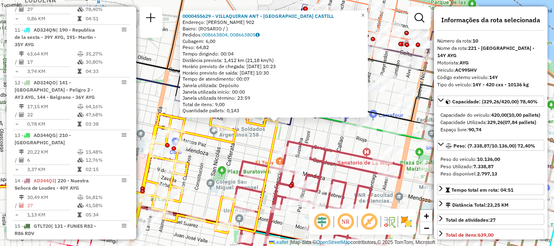
scroll to position [727, 0]
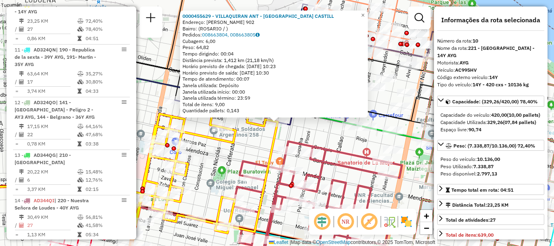
click at [272, 140] on icon at bounding box center [202, 171] width 152 height 125
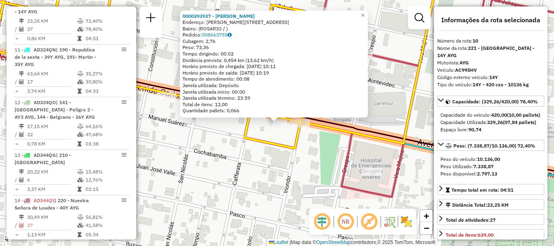
click at [263, 146] on icon at bounding box center [191, 61] width 494 height 173
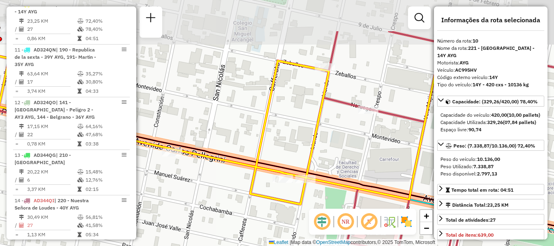
drag, startPoint x: 322, startPoint y: 87, endPoint x: 327, endPoint y: 143, distance: 56.3
click at [327, 143] on div "Janela de atendimento Grade de atendimento Capacidade Transportadoras Veículos …" at bounding box center [277, 123] width 554 height 246
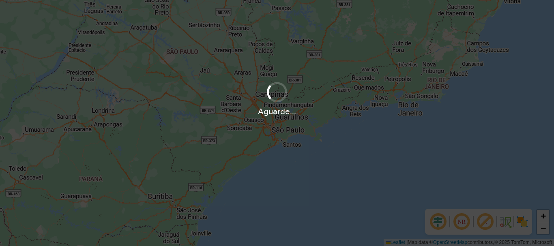
scroll to position [532, 0]
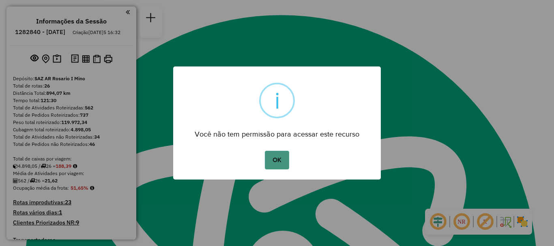
click at [278, 152] on button "OK" at bounding box center [277, 160] width 24 height 19
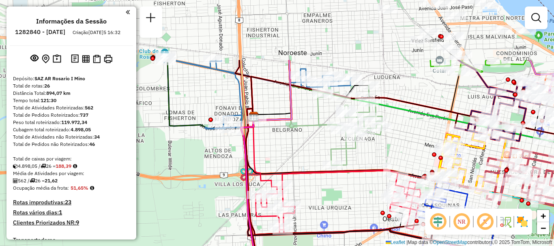
drag, startPoint x: 284, startPoint y: 124, endPoint x: 314, endPoint y: 184, distance: 67.1
click at [314, 184] on div "Janela de atendimento Grade de atendimento Capacidade Transportadoras Veículos …" at bounding box center [277, 123] width 554 height 246
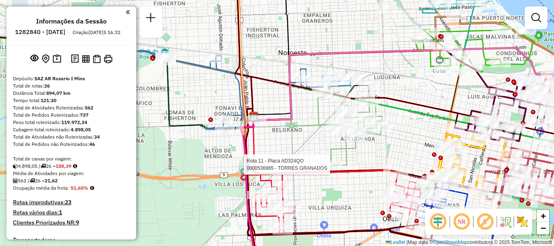
select select "**********"
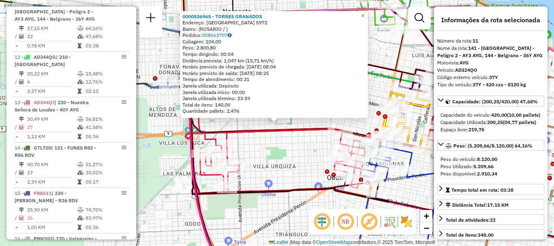
scroll to position [41, 0]
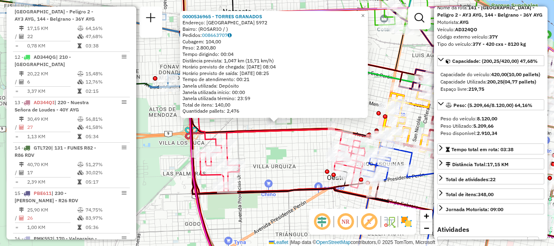
click at [282, 168] on div "0000536965 - TORRES GRANADOS Endereço: [GEOGRAPHIC_DATA] 5972 Bairro: ([GEOGRAP…" at bounding box center [277, 123] width 554 height 246
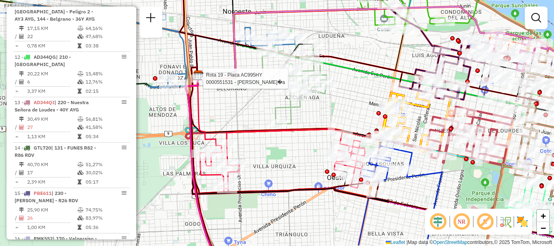
select select "**********"
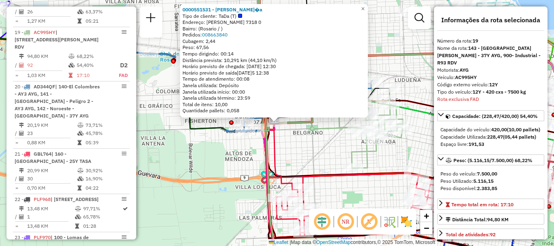
scroll to position [1179, 0]
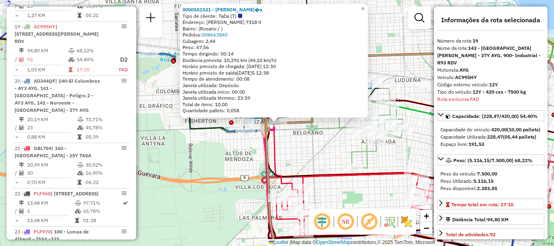
click at [295, 150] on div "0000551531 - [PERSON_NAME]�a Tipo de cliente: TaDa (T) Endereço: [PERSON_NAME] …" at bounding box center [277, 123] width 554 height 246
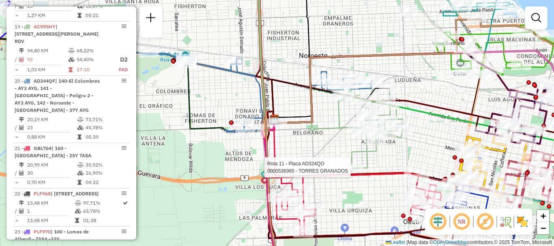
select select "**********"
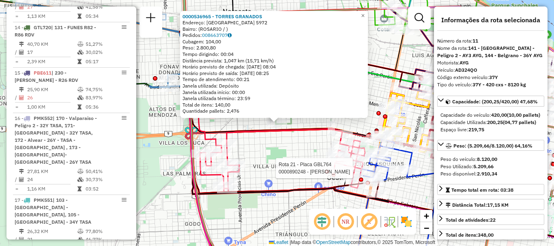
scroll to position [780, 0]
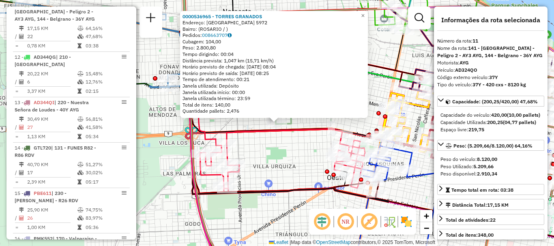
click at [287, 171] on div "0000536965 - TORRES GRANADOS Endereço: [GEOGRAPHIC_DATA] 5972 Bairro: ([GEOGRAP…" at bounding box center [277, 123] width 554 height 246
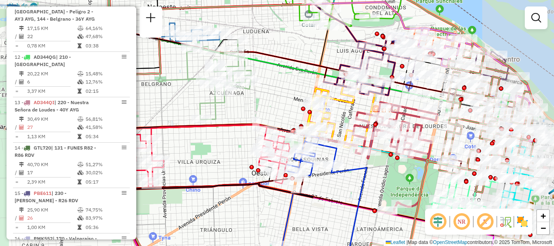
drag, startPoint x: 291, startPoint y: 166, endPoint x: 215, endPoint y: 161, distance: 75.6
click at [215, 161] on div "Janela de atendimento Grade de atendimento Capacidade Transportadoras Veículos …" at bounding box center [277, 123] width 554 height 246
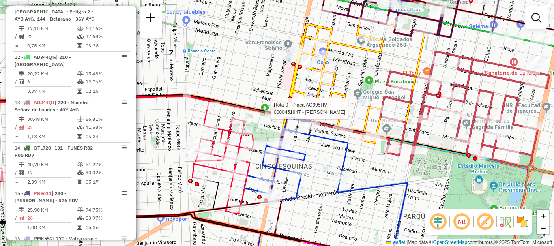
select select "**********"
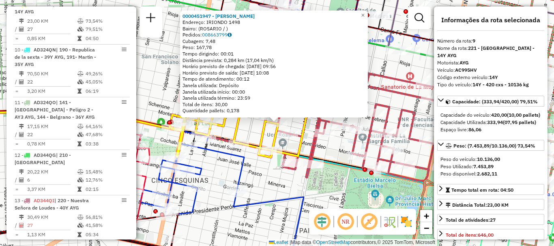
scroll to position [81, 0]
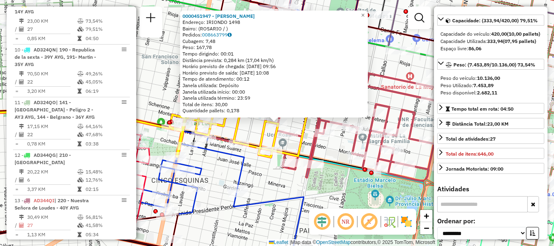
click at [334, 202] on div "0000451947 - [PERSON_NAME]: IRIONDO 1498 Bairro: ([GEOGRAPHIC_DATA] / ) Pedidos…" at bounding box center [277, 123] width 554 height 246
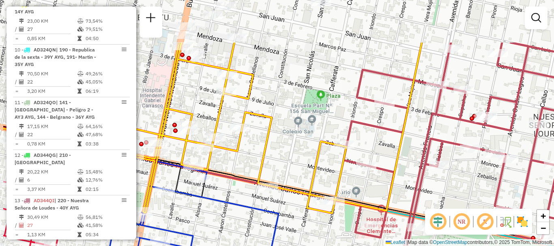
drag, startPoint x: 285, startPoint y: 200, endPoint x: 302, endPoint y: 215, distance: 22.4
click at [302, 215] on div "Janela de atendimento Grade de atendimento Capacidade Transportadoras Veículos …" at bounding box center [277, 123] width 554 height 246
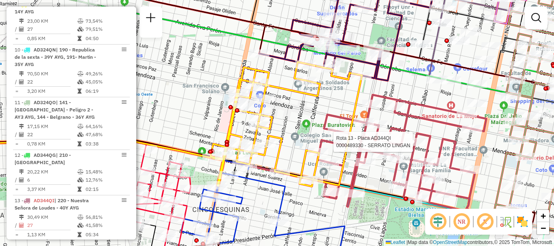
select select "**********"
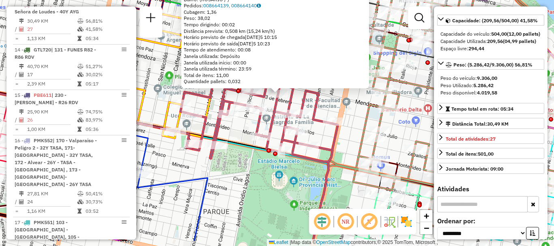
drag, startPoint x: 276, startPoint y: 197, endPoint x: 275, endPoint y: 170, distance: 26.8
click at [275, 170] on div "0000489330 - SERRATO LINGAN Endereço: [GEOGRAPHIC_DATA] 1291 Bairro: ([GEOGRAPH…" at bounding box center [277, 123] width 554 height 246
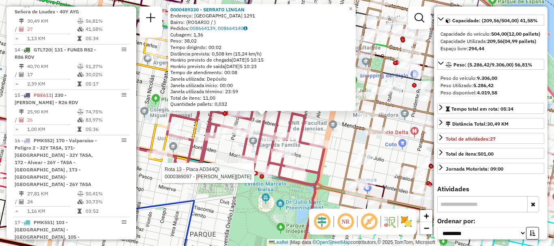
drag, startPoint x: 312, startPoint y: 168, endPoint x: 297, endPoint y: 196, distance: 31.4
click at [297, 196] on icon at bounding box center [251, 179] width 169 height 221
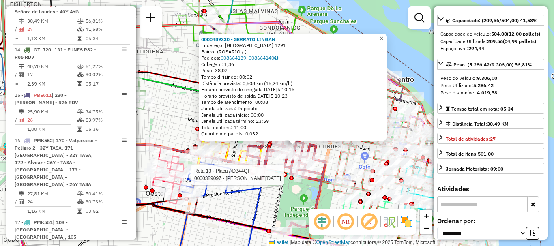
click at [383, 36] on span "×" at bounding box center [382, 38] width 4 height 7
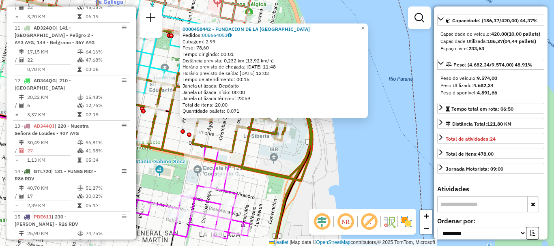
scroll to position [636, 0]
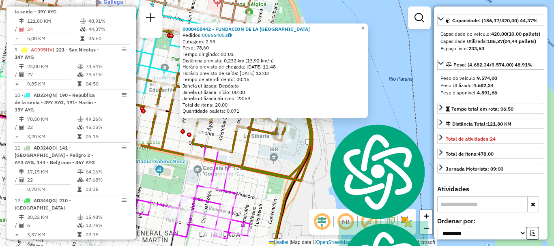
drag, startPoint x: 322, startPoint y: 116, endPoint x: 322, endPoint y: 149, distance: 33.3
type textarea "*"
click at [322, 149] on div "0000458442 - FUNDACION DE LA [GEOGRAPHIC_DATA] Pedidos: 008664053 Cubagem: 2,99…" at bounding box center [277, 123] width 554 height 246
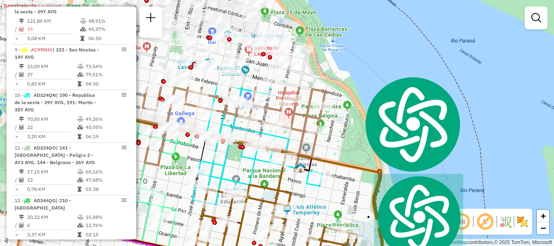
drag, startPoint x: 305, startPoint y: 103, endPoint x: 376, endPoint y: 215, distance: 132.5
click at [376, 215] on icon at bounding box center [288, 231] width 189 height 123
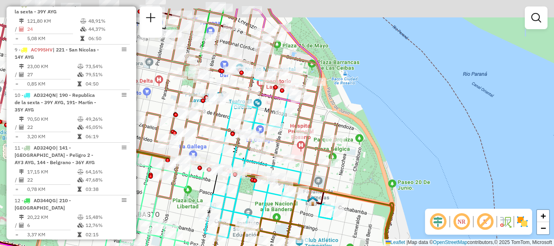
drag, startPoint x: 324, startPoint y: 156, endPoint x: 338, endPoint y: 189, distance: 35.8
click at [338, 189] on div "Rota 8 - Placa AC995HS 0000483127 - GALLA [PERSON_NAME] 19 - Placa AC995HY 0000…" at bounding box center [277, 123] width 554 height 246
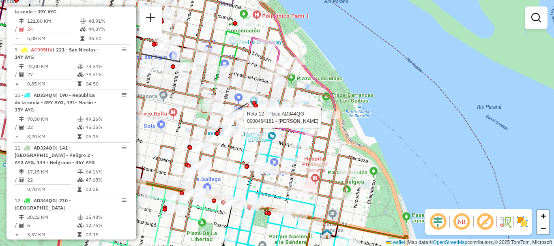
select select "**********"
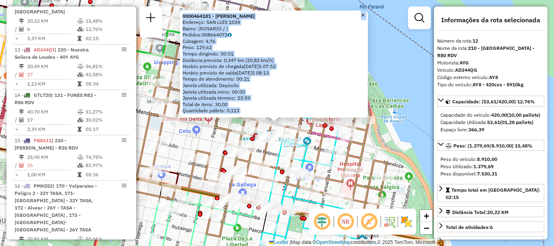
scroll to position [81, 0]
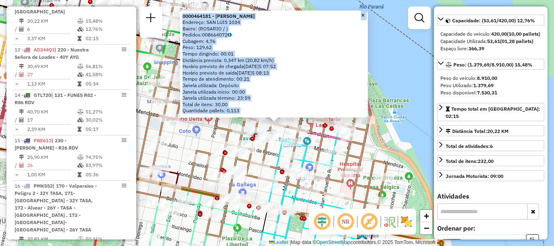
click at [419, 152] on div "0000464181 - [PERSON_NAME]: SAN LUIS 1034 Bairro: ([GEOGRAPHIC_DATA] / ) Pedido…" at bounding box center [277, 123] width 554 height 246
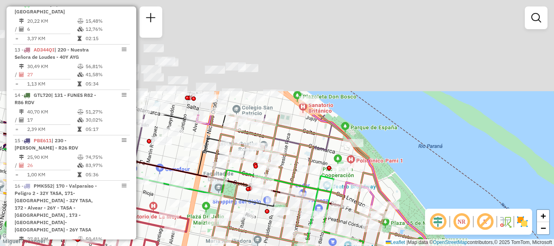
drag, startPoint x: 349, startPoint y: 103, endPoint x: 408, endPoint y: 243, distance: 151.4
click at [408, 243] on div "Janela de atendimento Grade de atendimento Capacidade Transportadoras Veículos …" at bounding box center [277, 123] width 554 height 246
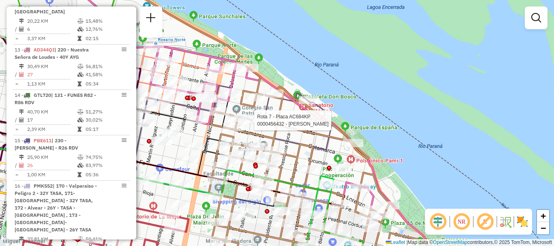
select select "**********"
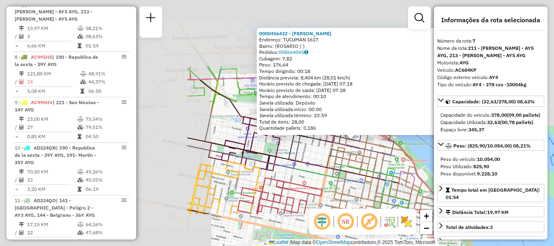
scroll to position [41, 0]
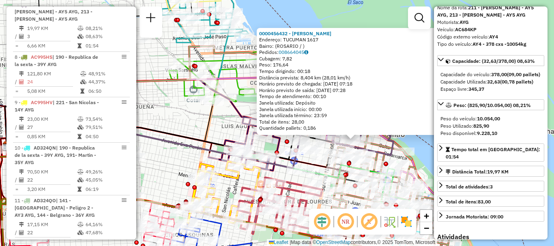
click at [418, 153] on div "0000456432 - [PERSON_NAME]: TUCUMAN 1617 Bairro: ([GEOGRAPHIC_DATA] / ) Pedidos…" at bounding box center [277, 123] width 554 height 246
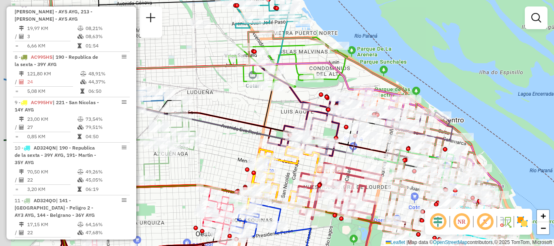
drag, startPoint x: 243, startPoint y: 141, endPoint x: 334, endPoint y: 131, distance: 91.4
click at [333, 132] on div "Janela de atendimento Grade de atendimento Capacidade Transportadoras Veículos …" at bounding box center [277, 123] width 554 height 246
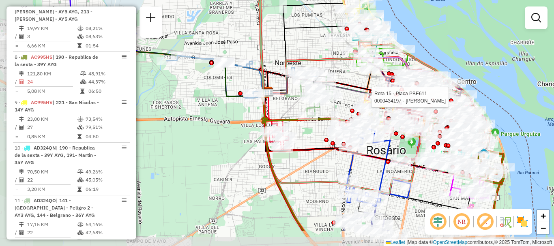
drag, startPoint x: 210, startPoint y: 142, endPoint x: 288, endPoint y: 116, distance: 82.5
click at [288, 116] on icon at bounding box center [383, 162] width 242 height 140
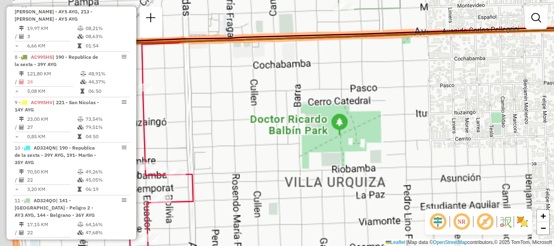
click at [363, 120] on div "Rota 15 - Placa PBE611 0000434197 - GIL ANALIA ALEJANDRA Janela de atendimento …" at bounding box center [277, 123] width 554 height 246
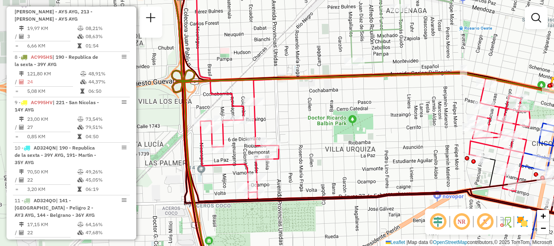
click at [324, 149] on div "Rota 15 - Placa PBE611 0000434197 - GIL ANALIA ALEJANDRA Janela de atendimento …" at bounding box center [277, 123] width 554 height 246
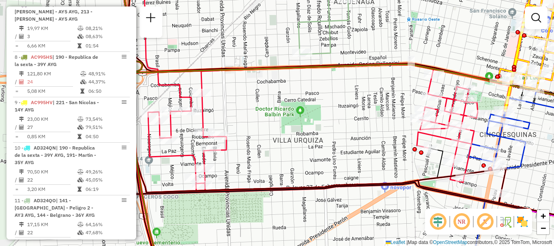
drag, startPoint x: 324, startPoint y: 149, endPoint x: 272, endPoint y: 140, distance: 53.1
click at [272, 140] on div "Rota 15 - Placa PBE611 0000434197 - GIL ANALIA ALEJANDRA Janela de atendimento …" at bounding box center [277, 123] width 554 height 246
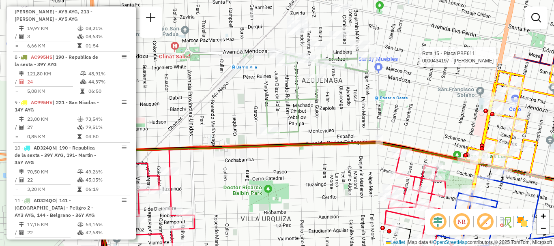
drag, startPoint x: 320, startPoint y: 156, endPoint x: 299, endPoint y: 211, distance: 58.7
click at [299, 211] on div "Rota 15 - Placa PBE611 0000434197 - GIL ANALIA ALEJANDRA Janela de atendimento …" at bounding box center [277, 123] width 554 height 246
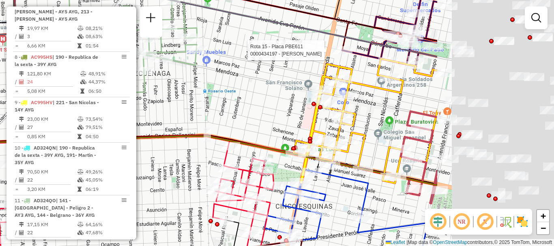
drag, startPoint x: 231, startPoint y: 166, endPoint x: 173, endPoint y: 163, distance: 58.1
click at [173, 163] on div "Rota 15 - Placa PBE611 0000434197 - GIL ANALIA ALEJANDRA Janela de atendimento …" at bounding box center [277, 123] width 554 height 246
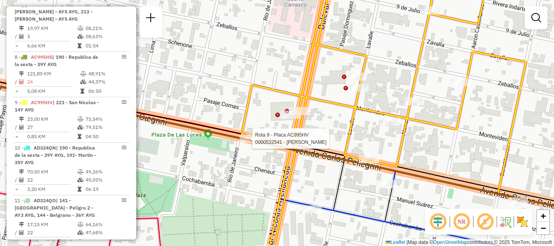
select select "**********"
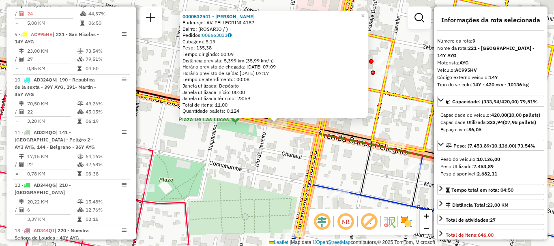
scroll to position [682, 0]
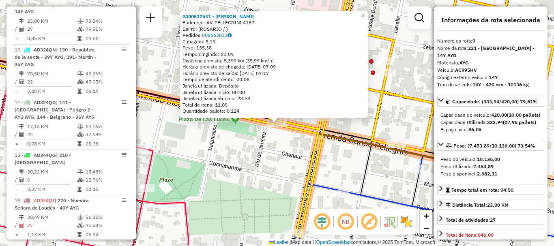
click at [251, 150] on div "0000532541 - [PERSON_NAME]: AV. PELLEGRINI 4187 Bairro: ([GEOGRAPHIC_DATA] / ) …" at bounding box center [277, 123] width 554 height 246
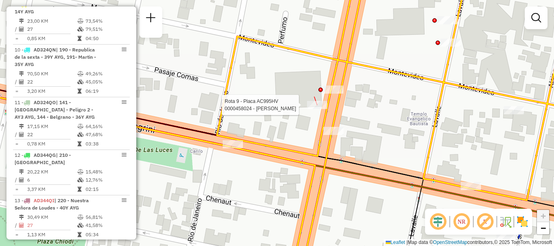
click at [313, 109] on div at bounding box center [317, 105] width 20 height 8
select select "**********"
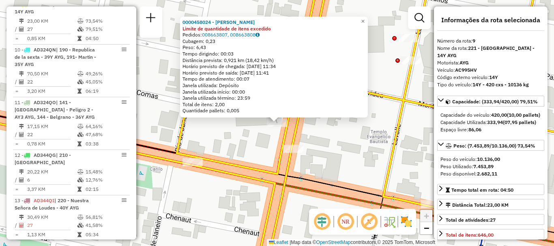
click at [351, 157] on div "0000458024 - [PERSON_NAME] Limite de quantidade de itens excedido Pedidos: 0086…" at bounding box center [277, 123] width 554 height 246
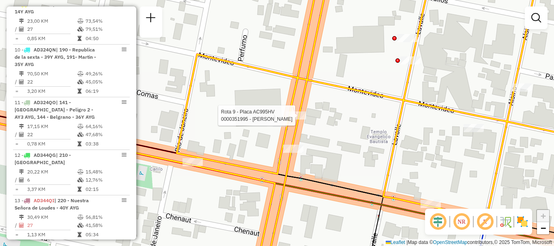
select select "**********"
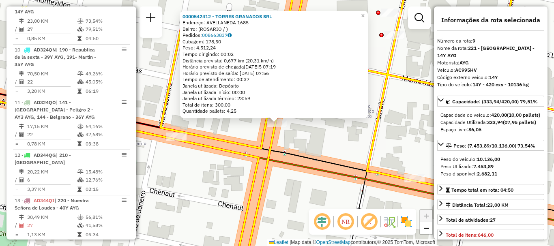
click at [311, 138] on div "0000542412 - TORRES GRANADOS SRL Endereço: AVELLANEDA 1685 Bairro: ([GEOGRAPHIC…" at bounding box center [277, 123] width 554 height 246
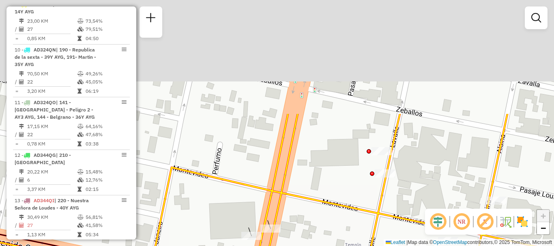
drag, startPoint x: 315, startPoint y: 67, endPoint x: 303, endPoint y: 198, distance: 131.1
click at [303, 211] on div "Janela de atendimento Grade de atendimento Capacidade Transportadoras Veículos …" at bounding box center [277, 123] width 554 height 246
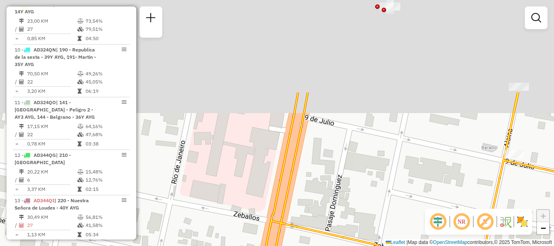
drag, startPoint x: 317, startPoint y: 120, endPoint x: 296, endPoint y: 241, distance: 122.7
click at [296, 246] on div "Janela de atendimento Grade de atendimento Capacidade Transportadoras Veículos …" at bounding box center [277, 123] width 554 height 246
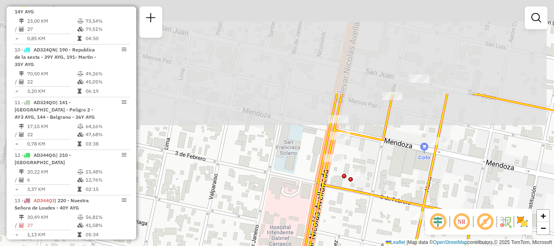
drag, startPoint x: 339, startPoint y: 113, endPoint x: 332, endPoint y: 228, distance: 114.6
click at [333, 228] on div "Janela de atendimento Grade de atendimento Capacidade Transportadoras Veículos …" at bounding box center [277, 123] width 554 height 246
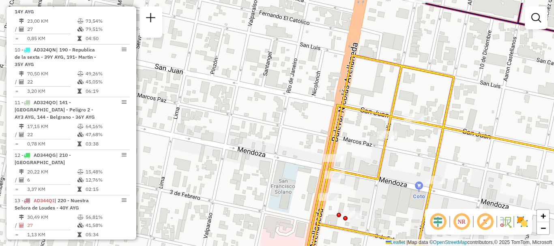
drag, startPoint x: 357, startPoint y: 168, endPoint x: 348, endPoint y: 250, distance: 82.7
click at [348, 246] on html "Aguarde... Pop-up bloqueado! Seu navegador bloqueou automáticamente a abertura …" at bounding box center [277, 123] width 554 height 246
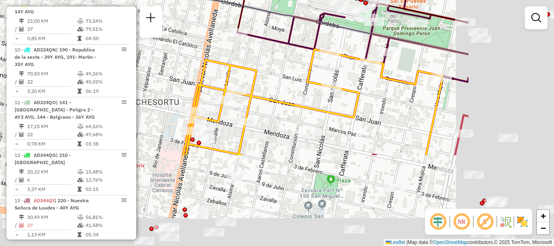
drag, startPoint x: 324, startPoint y: 136, endPoint x: 239, endPoint y: 74, distance: 105.4
click at [239, 74] on icon at bounding box center [312, 102] width 259 height 106
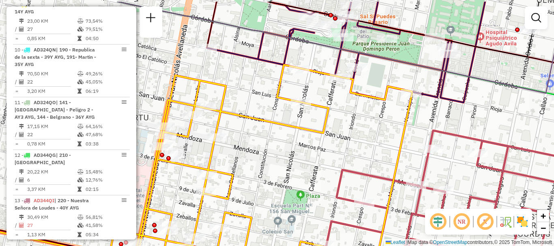
drag, startPoint x: 290, startPoint y: 126, endPoint x: 279, endPoint y: 139, distance: 17.3
click at [279, 139] on icon at bounding box center [261, 181] width 303 height 232
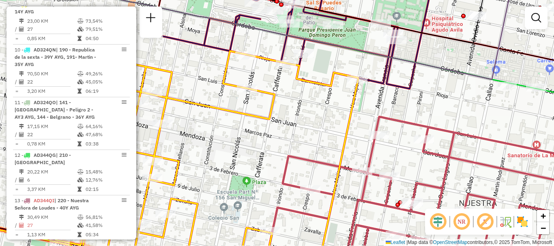
drag, startPoint x: 367, startPoint y: 137, endPoint x: 293, endPoint y: 89, distance: 87.7
click at [295, 90] on div "Janela de atendimento Grade de atendimento Capacidade Transportadoras Veículos …" at bounding box center [277, 123] width 554 height 246
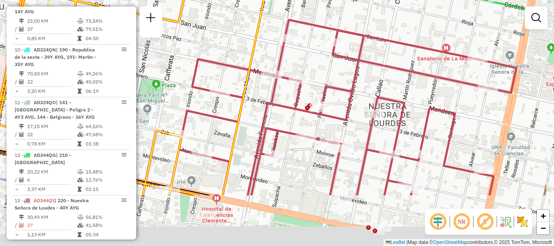
drag, startPoint x: 355, startPoint y: 164, endPoint x: 284, endPoint y: 65, distance: 121.8
click at [284, 66] on icon at bounding box center [348, 108] width 338 height 176
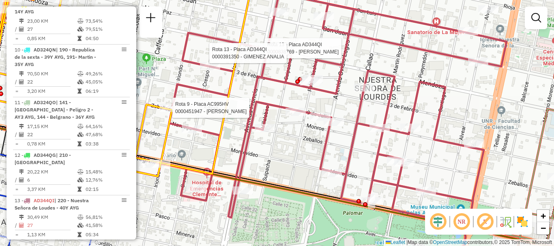
select select "**********"
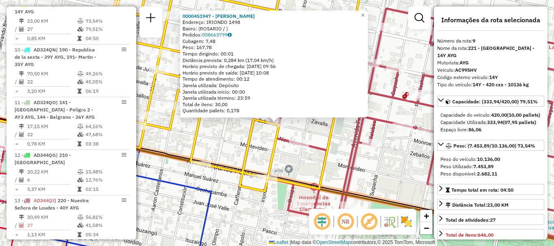
click at [171, 128] on icon at bounding box center [213, 83] width 302 height 216
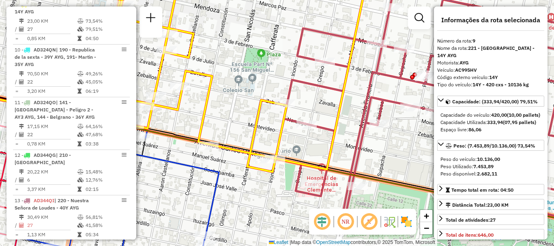
drag, startPoint x: 174, startPoint y: 141, endPoint x: 189, endPoint y: 104, distance: 39.2
click at [189, 104] on div "Janela de atendimento Grade de atendimento Capacidade Transportadoras Veículos …" at bounding box center [277, 123] width 554 height 246
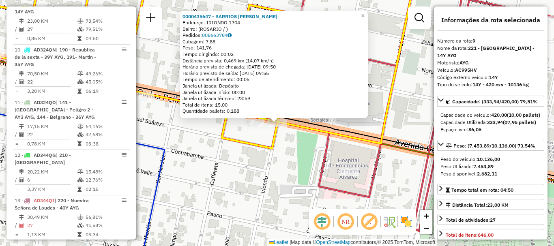
click at [361, 123] on div "0000435647 - BARRIOS [PERSON_NAME]: IRIONDO 1704 Bairro: ([GEOGRAPHIC_DATA] / )…" at bounding box center [277, 123] width 554 height 246
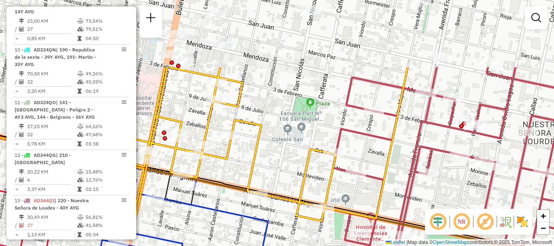
drag, startPoint x: 340, startPoint y: 98, endPoint x: 350, endPoint y: 187, distance: 89.7
click at [350, 187] on div "Janela de atendimento Grade de atendimento Capacidade Transportadoras Veículos …" at bounding box center [277, 123] width 554 height 246
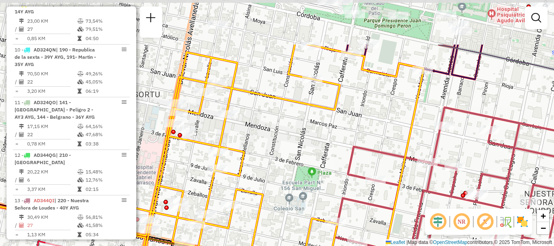
drag, startPoint x: 353, startPoint y: 133, endPoint x: 355, endPoint y: 196, distance: 62.5
click at [355, 196] on div "Janela de atendimento Grade de atendimento Capacidade Transportadoras Veículos …" at bounding box center [277, 123] width 554 height 246
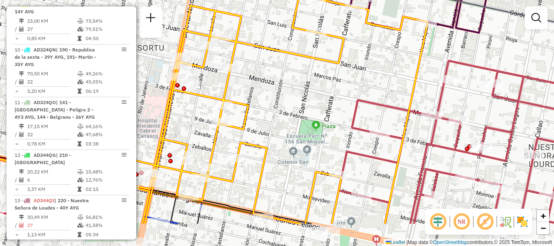
drag, startPoint x: 353, startPoint y: 175, endPoint x: 371, endPoint y: 70, distance: 106.5
click at [365, 75] on div "Janela de atendimento Grade de atendimento Capacidade Transportadoras Veículos …" at bounding box center [277, 123] width 554 height 246
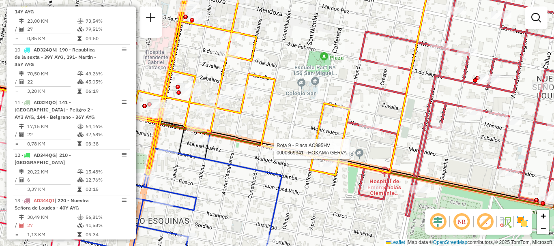
select select "**********"
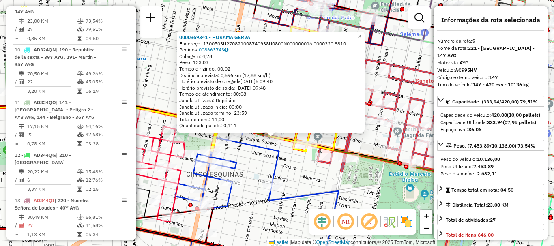
click at [324, 139] on div "0000369341 - HOKAMA GERVA Endereço: 1300503U270821008740938U0800N000000016.0000…" at bounding box center [277, 123] width 554 height 246
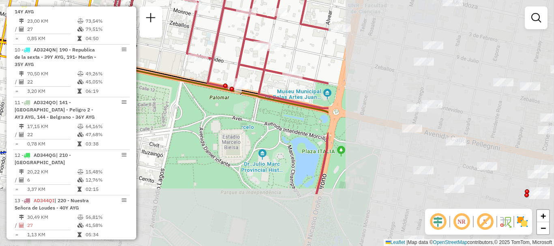
drag, startPoint x: 462, startPoint y: 166, endPoint x: 182, endPoint y: 90, distance: 290.9
click at [182, 90] on div "Janela de atendimento Grade de atendimento Capacidade Transportadoras Veículos …" at bounding box center [277, 123] width 554 height 246
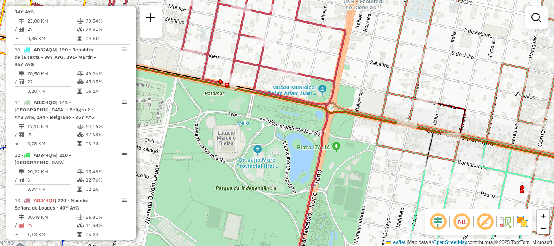
drag, startPoint x: 386, startPoint y: 148, endPoint x: 183, endPoint y: 55, distance: 223.1
click at [295, 47] on icon at bounding box center [449, 118] width 309 height 295
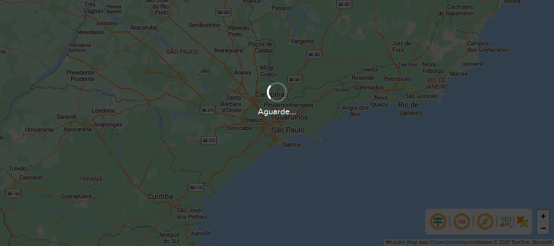
scroll to position [532, 0]
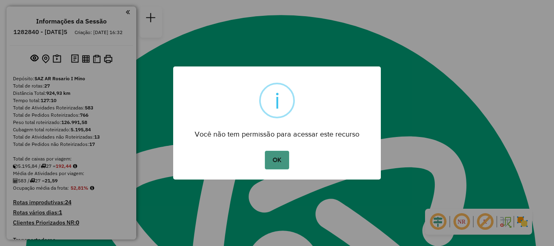
click at [283, 162] on button "OK" at bounding box center [277, 160] width 24 height 19
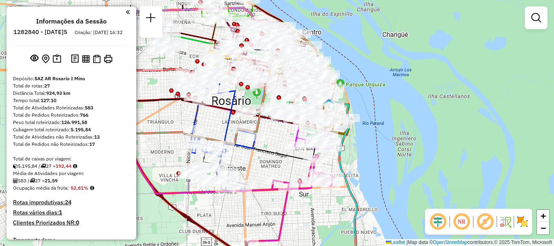
drag, startPoint x: 283, startPoint y: 144, endPoint x: 281, endPoint y: 181, distance: 37.0
click at [281, 181] on div "Janela de atendimento Grade de atendimento Capacidade Transportadoras Veículos …" at bounding box center [277, 123] width 554 height 246
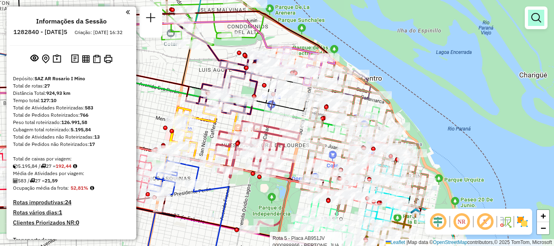
click at [537, 15] on em at bounding box center [536, 18] width 10 height 10
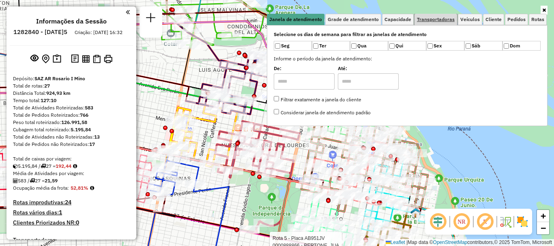
click at [445, 20] on span "Transportadoras" at bounding box center [436, 19] width 38 height 5
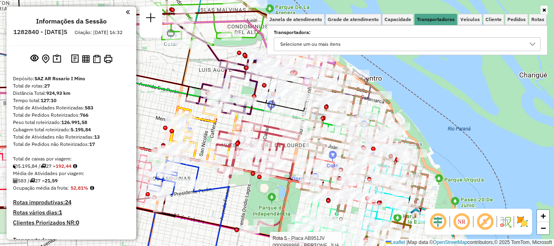
click at [535, 41] on icon at bounding box center [532, 44] width 6 height 6
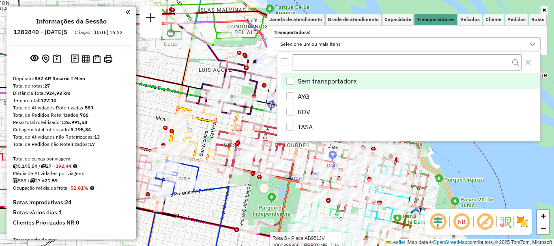
scroll to position [5, 28]
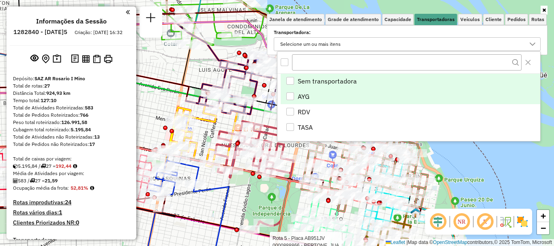
click at [293, 93] on div "AYG" at bounding box center [290, 96] width 8 height 8
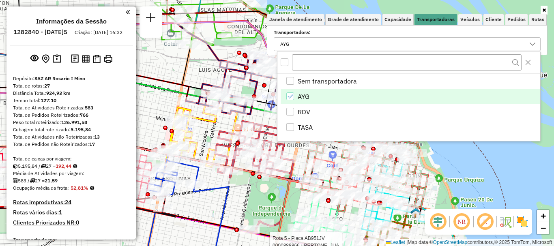
click at [492, 183] on div "Rota 5 - Placa AB951JV 0000888866 - BERTONE. JUA Rota 19 - Placa AC995HY 000046…" at bounding box center [277, 123] width 554 height 246
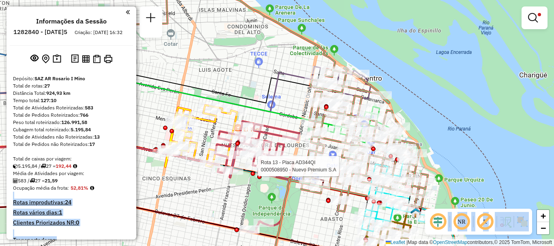
type textarea "**********"
click at [360, 163] on hb-router-mapa "Informações da Sessão 1282840 - [DATE] Criação: [DATE] 16:32 Depósito: SAZ AR R…" at bounding box center [277, 123] width 554 height 246
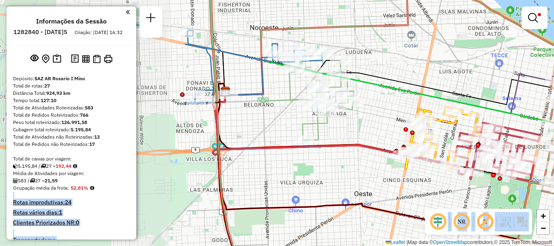
drag, startPoint x: 191, startPoint y: 193, endPoint x: 432, endPoint y: 195, distance: 240.6
click at [432, 195] on div "Limpar filtros Janela de atendimento Grade de atendimento Capacidade Transporta…" at bounding box center [277, 123] width 554 height 246
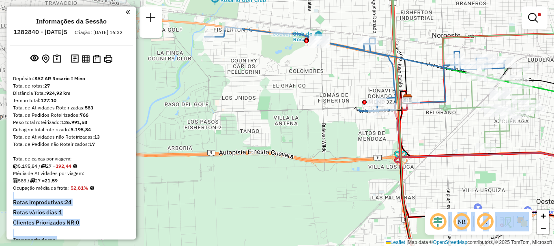
drag, startPoint x: 286, startPoint y: 183, endPoint x: 468, endPoint y: 191, distance: 182.3
click at [468, 191] on div "Limpar filtros Janela de atendimento Grade de atendimento Capacidade Transporta…" at bounding box center [277, 123] width 554 height 246
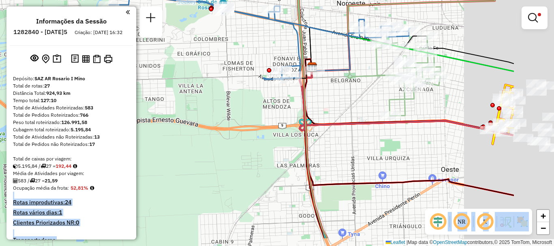
drag, startPoint x: 376, startPoint y: 143, endPoint x: 247, endPoint y: 115, distance: 132.5
click at [240, 106] on div "Limpar filtros Janela de atendimento Grade de atendimento Capacidade Transporta…" at bounding box center [277, 123] width 554 height 246
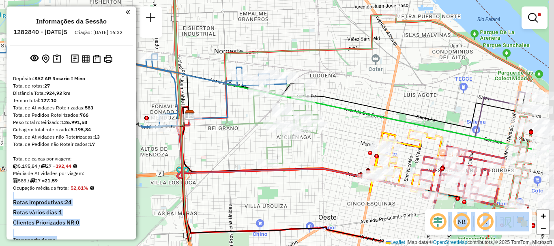
drag, startPoint x: 394, startPoint y: 165, endPoint x: 245, endPoint y: 119, distance: 155.3
click at [254, 112] on icon at bounding box center [286, 124] width 65 height 80
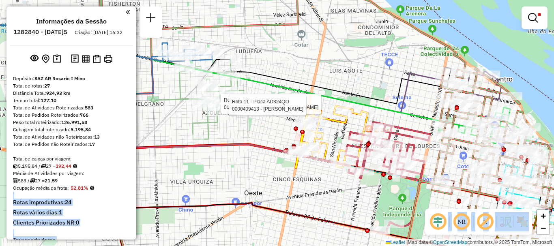
drag, startPoint x: 352, startPoint y: 187, endPoint x: 286, endPoint y: 177, distance: 67.3
click at [221, 141] on div "Rota 11 - Placa AD324QO 0000425078 - ALMIRON RAMONA VICENTA Rota 11 - Placa AD3…" at bounding box center [277, 123] width 554 height 246
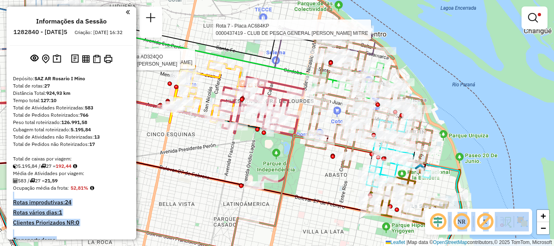
select select "**********"
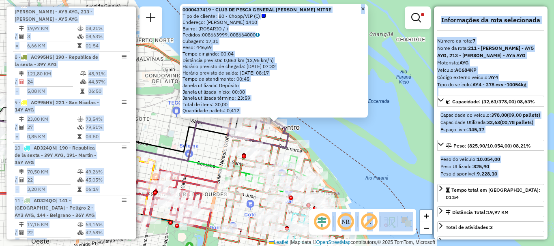
scroll to position [81, 0]
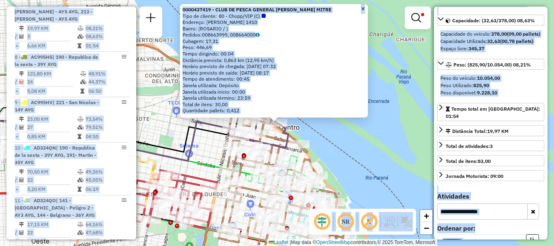
click at [415, 173] on div "0000437419 - CLUB DE PESCA GENERAL BARTOLOME MITRE Tipo de cliente: 80 - Chopp/…" at bounding box center [277, 123] width 554 height 246
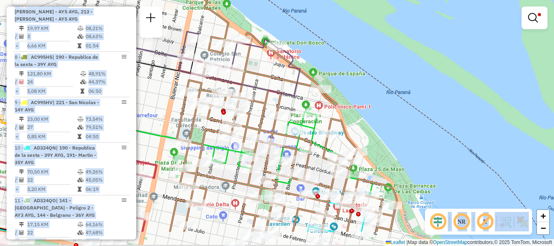
drag, startPoint x: 440, startPoint y: 183, endPoint x: 433, endPoint y: 130, distance: 54.0
click at [429, 95] on div "Limpar filtros Janela de atendimento Grade de atendimento Capacidade Transporta…" at bounding box center [277, 123] width 554 height 246
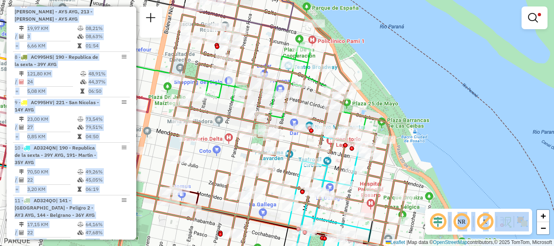
drag, startPoint x: 430, startPoint y: 150, endPoint x: 428, endPoint y: 65, distance: 84.8
click at [428, 65] on div "Limpar filtros Janela de atendimento Grade de atendimento Capacidade Transporta…" at bounding box center [277, 123] width 554 height 246
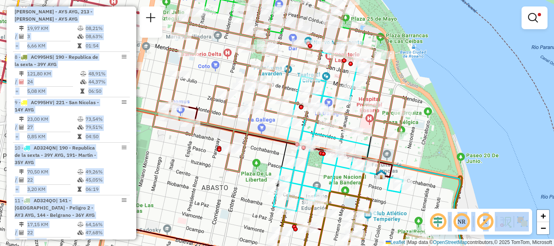
drag, startPoint x: 345, startPoint y: 183, endPoint x: 341, endPoint y: 92, distance: 91.4
click at [341, 92] on div "Limpar filtros Janela de atendimento Grade de atendimento Capacidade Transporta…" at bounding box center [277, 123] width 554 height 246
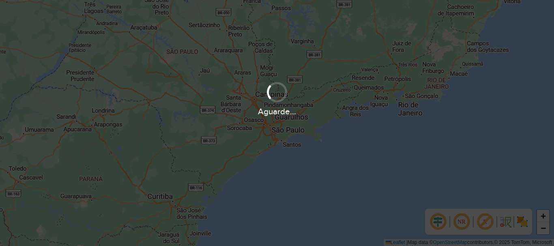
scroll to position [532, 0]
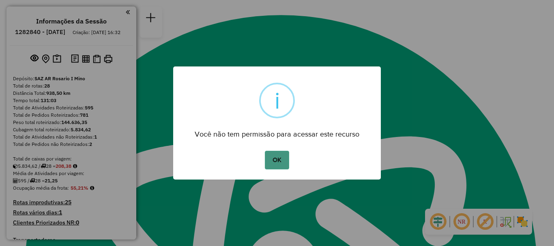
click at [276, 157] on button "OK" at bounding box center [277, 160] width 24 height 19
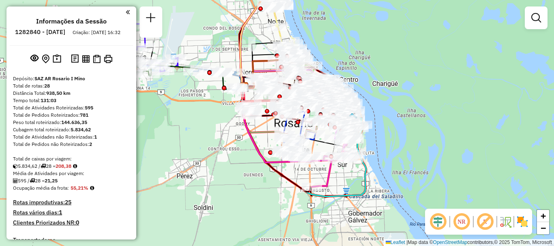
drag, startPoint x: 330, startPoint y: 135, endPoint x: 297, endPoint y: 169, distance: 47.0
click at [297, 169] on div "Janela de atendimento Grade de atendimento Capacidade Transportadoras Veículos …" at bounding box center [277, 123] width 554 height 246
click at [534, 16] on em at bounding box center [536, 18] width 10 height 10
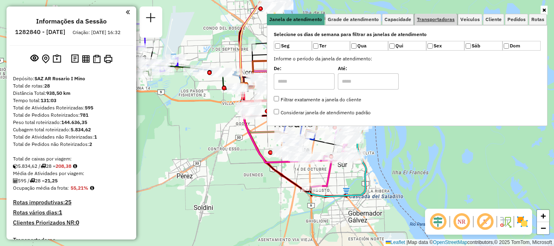
click at [442, 19] on span "Transportadoras" at bounding box center [436, 19] width 38 height 5
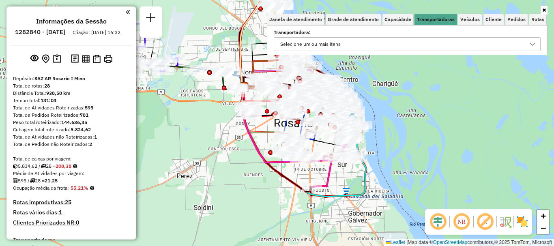
click at [532, 46] on icon at bounding box center [532, 44] width 6 height 6
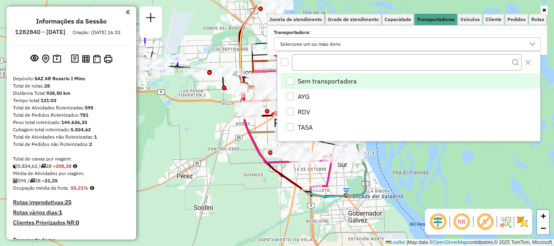
scroll to position [5, 28]
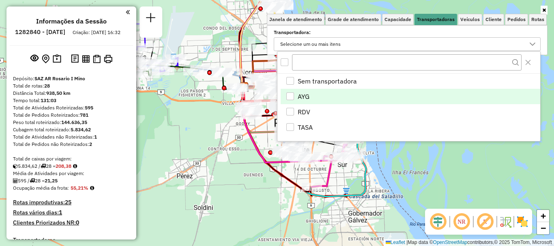
click at [291, 94] on div "AYG" at bounding box center [290, 96] width 8 height 8
click at [0, 0] on div "Aguarde..." at bounding box center [0, 0] width 0 height 0
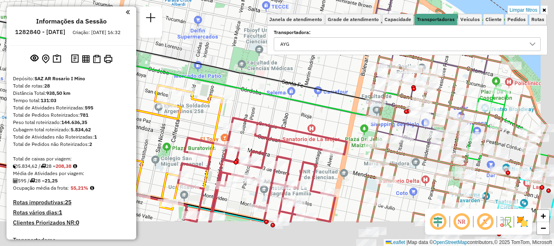
drag, startPoint x: 462, startPoint y: 108, endPoint x: 452, endPoint y: 87, distance: 22.7
click at [452, 87] on icon at bounding box center [445, 74] width 265 height 295
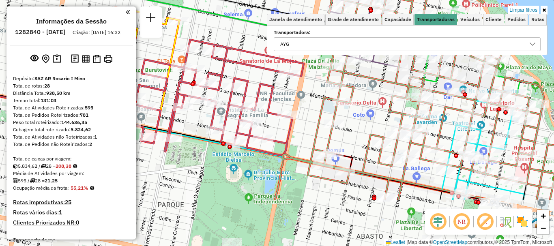
click at [421, 45] on div "Rota 11 - Placa AD344QG 0000464182 - RIOS BRUNO Limpar filtros Janela de atendi…" at bounding box center [277, 123] width 554 height 246
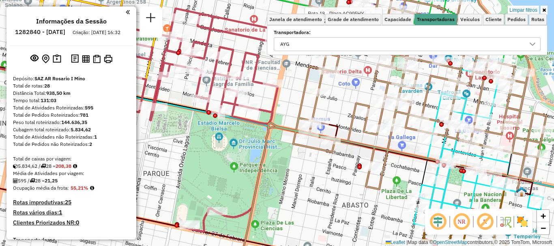
drag, startPoint x: 453, startPoint y: 185, endPoint x: 443, endPoint y: 92, distance: 94.2
click at [443, 92] on icon at bounding box center [479, 148] width 130 height 159
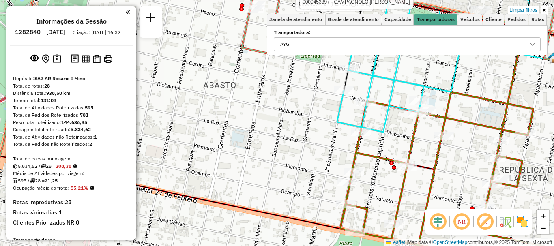
drag, startPoint x: 455, startPoint y: 155, endPoint x: 423, endPoint y: 143, distance: 33.8
click at [423, 143] on div "Rota 18 - Placa AC995HY 0000442035 - GONZALEZ ALEJANDRO Rota 9 - Placa AD324QN …" at bounding box center [277, 123] width 554 height 246
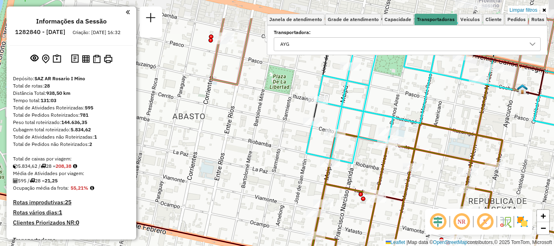
drag, startPoint x: 405, startPoint y: 140, endPoint x: 406, endPoint y: 187, distance: 46.7
click at [406, 187] on icon at bounding box center [460, 218] width 301 height 190
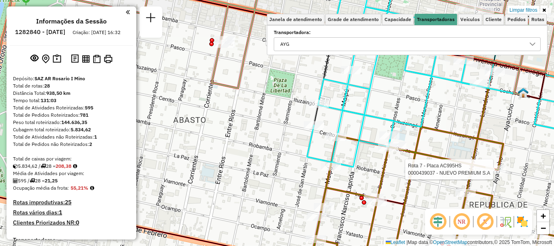
select select "**********"
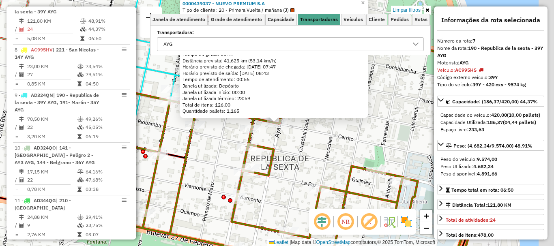
scroll to position [41, 0]
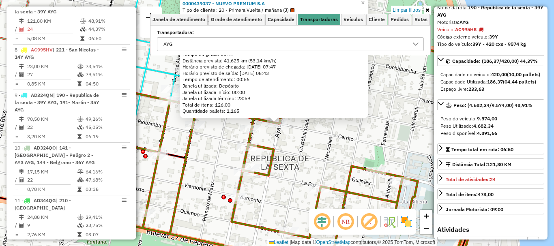
click at [338, 156] on div "0000439037 - NUEVO PREMIUM S.A Tipo de cliente: 20 - Primera Vuelta / mañana (J…" at bounding box center [277, 123] width 554 height 246
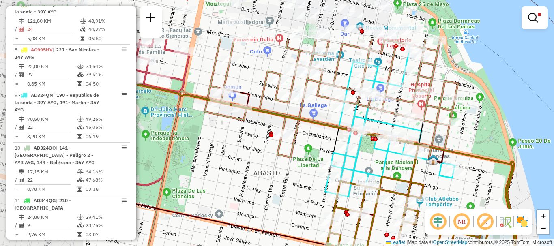
drag, startPoint x: 419, startPoint y: 208, endPoint x: 443, endPoint y: 219, distance: 27.0
click at [449, 228] on hb-router-mapa "Informações da Sessão 1282840 - 26/09/2025 Criação: 25/09/2025 16:32 Depósito: …" at bounding box center [277, 123] width 554 height 246
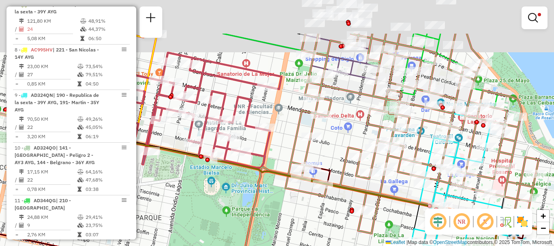
drag, startPoint x: 406, startPoint y: 215, endPoint x: 445, endPoint y: 254, distance: 55.4
click at [445, 246] on html "Aplicando filtros Pop-up bloqueado! Seu navegador bloqueou automáticamente a ab…" at bounding box center [277, 123] width 554 height 246
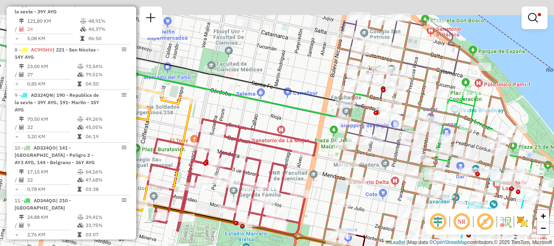
drag, startPoint x: 425, startPoint y: 216, endPoint x: 436, endPoint y: 256, distance: 41.2
click at [436, 246] on html "Aplicando filtros Pop-up bloqueado! Seu navegador bloqueou automáticamente a ab…" at bounding box center [277, 123] width 554 height 246
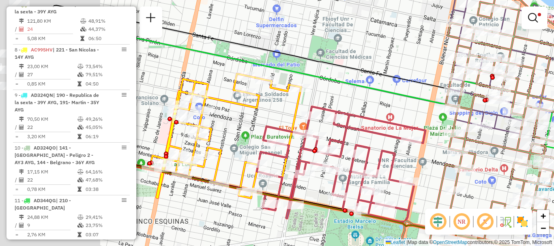
drag, startPoint x: 281, startPoint y: 109, endPoint x: 391, endPoint y: 89, distance: 112.4
click at [391, 89] on icon at bounding box center [317, 68] width 527 height 95
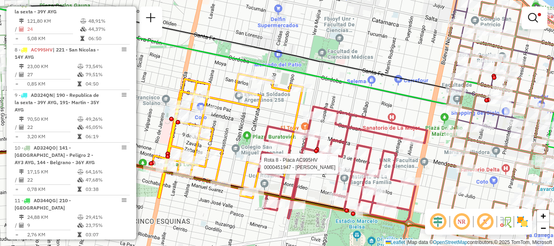
select select "**********"
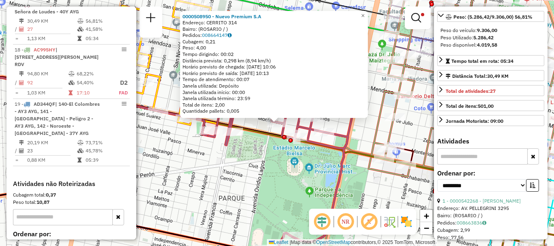
scroll to position [210, 0]
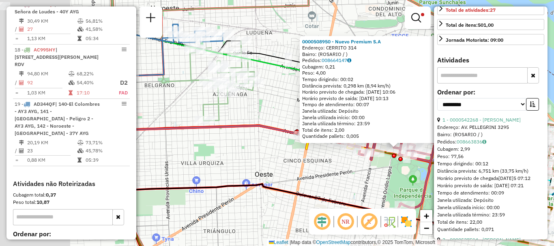
drag, startPoint x: 261, startPoint y: 178, endPoint x: 314, endPoint y: 130, distance: 70.9
click at [344, 144] on div "0000508950 - Nuevo Premium S.A Endereço: CERRITO 314 Bairro: (ROSARIO / ) Pedid…" at bounding box center [277, 123] width 554 height 246
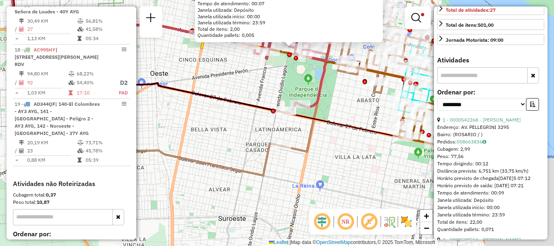
drag, startPoint x: 297, startPoint y: 142, endPoint x: 165, endPoint y: 90, distance: 141.9
click at [163, 84] on div "0000508950 - Nuevo Premium S.A Endereço: CERRITO 314 Bairro: (ROSARIO / ) Pedid…" at bounding box center [277, 123] width 554 height 246
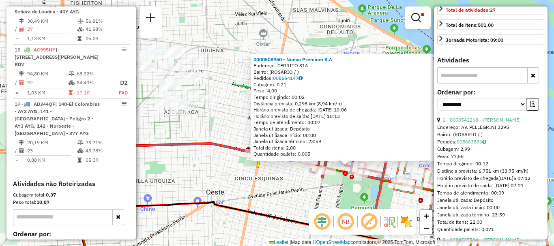
drag, startPoint x: 211, startPoint y: 115, endPoint x: 289, endPoint y: 207, distance: 120.9
click at [267, 202] on div "0000508950 - Nuevo Premium S.A Endereço: CERRITO 314 Bairro: (ROSARIO / ) Pedid…" at bounding box center [277, 123] width 554 height 246
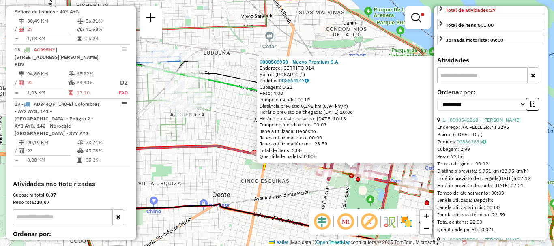
click at [200, 169] on div "0000508950 - Nuevo Premium S.A Endereço: CERRITO 314 Bairro: (ROSARIO / ) Pedid…" at bounding box center [277, 123] width 554 height 246
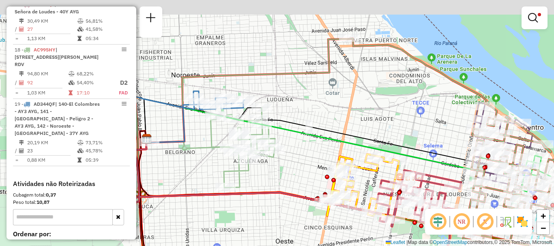
drag, startPoint x: 186, startPoint y: 140, endPoint x: 264, endPoint y: 200, distance: 98.4
click at [264, 200] on div "Limpar filtros Janela de atendimento Grade de atendimento Capacidade Transporta…" at bounding box center [277, 123] width 554 height 246
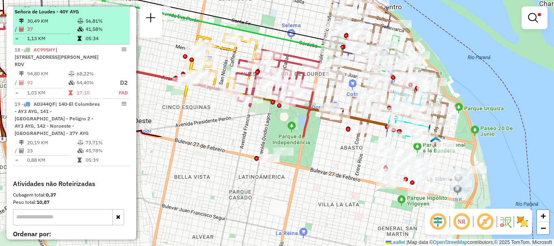
drag, startPoint x: 185, startPoint y: 182, endPoint x: 25, endPoint y: 48, distance: 209.4
click at [25, 48] on hb-router-mapa "Informações da Sessão 1282840 - 26/09/2025 Criação: 25/09/2025 16:32 Depósito: …" at bounding box center [277, 123] width 554 height 246
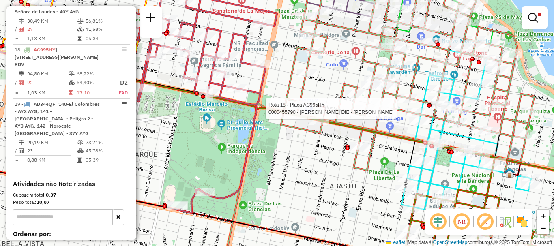
select select "**********"
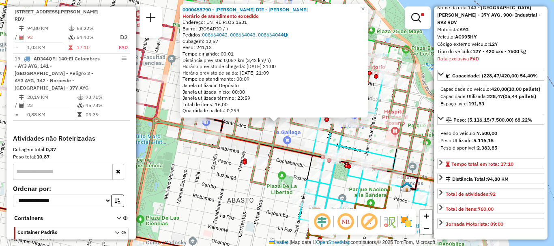
scroll to position [81, 0]
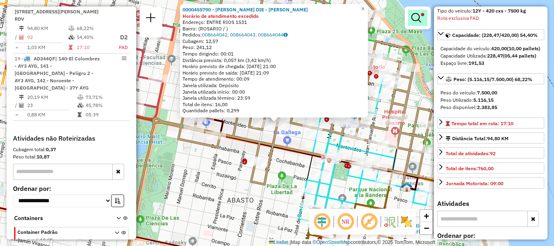
click at [415, 18] on em at bounding box center [416, 18] width 10 height 10
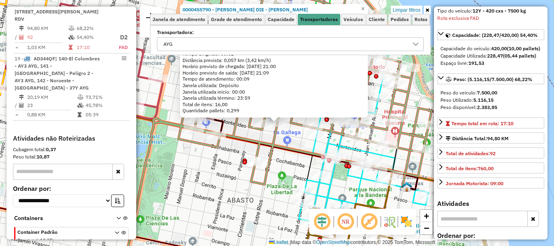
click at [416, 43] on icon at bounding box center [416, 44] width 6 height 6
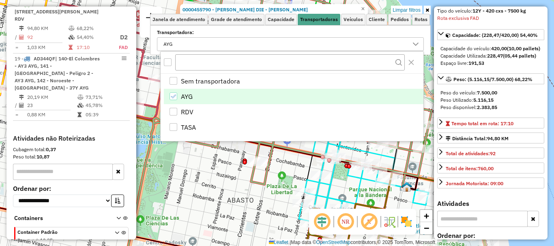
click at [174, 96] on icon "AYG" at bounding box center [173, 97] width 6 height 6
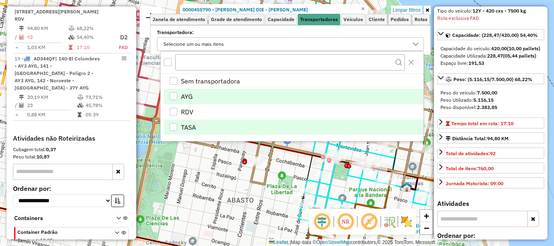
click at [175, 128] on div "TASA" at bounding box center [174, 127] width 8 height 8
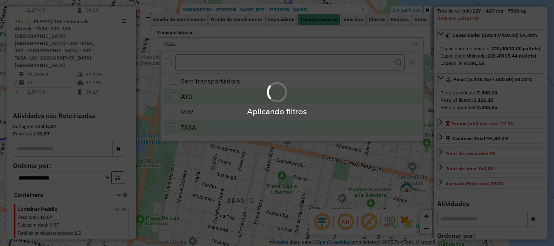
scroll to position [340, 0]
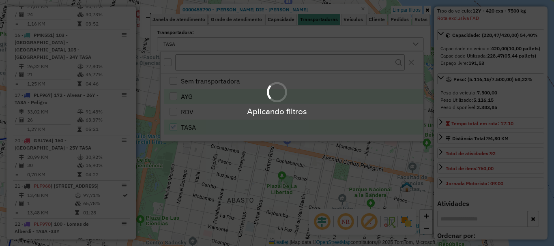
click at [183, 157] on div "Aplicando filtros" at bounding box center [277, 123] width 554 height 246
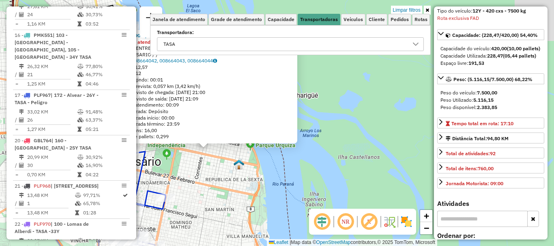
click at [327, 177] on div "0000455790 - ALBERTTAZZI DIE - YAO YIZHEN Horário de atendimento excedido Ender…" at bounding box center [277, 123] width 554 height 246
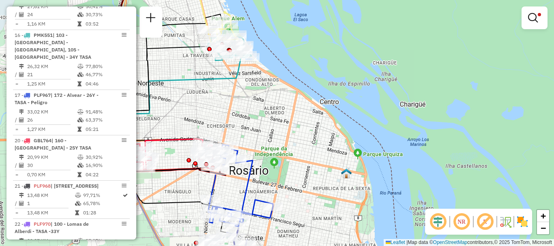
drag, startPoint x: 248, startPoint y: 154, endPoint x: 354, endPoint y: 163, distance: 106.3
click at [354, 163] on div "Limpar filtros Janela de atendimento Grade de atendimento Capacidade Transporta…" at bounding box center [277, 123] width 554 height 246
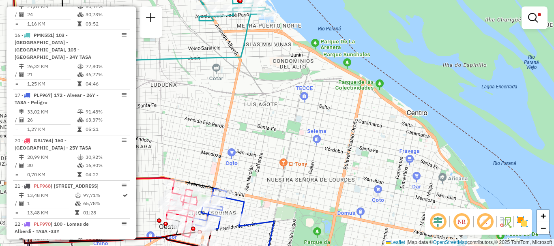
drag, startPoint x: 237, startPoint y: 115, endPoint x: 314, endPoint y: 126, distance: 77.9
click at [314, 126] on div "Limpar filtros Janela de atendimento Grade de atendimento Capacidade Transporta…" at bounding box center [277, 123] width 554 height 246
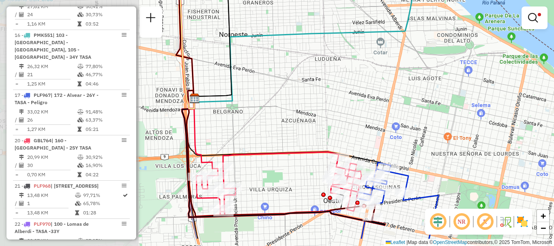
drag, startPoint x: 284, startPoint y: 130, endPoint x: 406, endPoint y: 104, distance: 124.8
click at [406, 104] on div "Limpar filtros Janela de atendimento Grade de atendimento Capacidade Transporta…" at bounding box center [277, 123] width 554 height 246
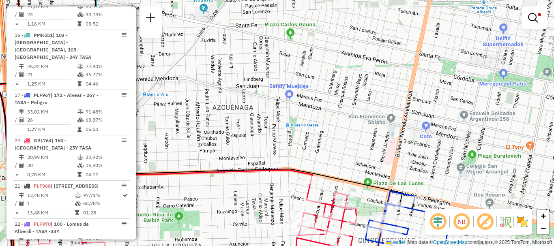
drag, startPoint x: 359, startPoint y: 107, endPoint x: 310, endPoint y: 8, distance: 110.5
click at [310, 8] on div "Limpar filtros Janela de atendimento Grade de atendimento Capacidade Transporta…" at bounding box center [277, 123] width 554 height 246
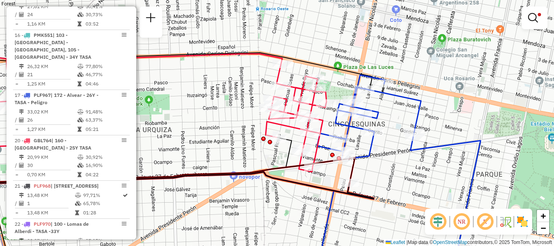
drag, startPoint x: 331, startPoint y: 83, endPoint x: 380, endPoint y: 76, distance: 49.6
click at [371, 75] on div "Rota 20 - Placa GBL764 0000183454 - RUIZ DIAZ N B Limpar filtros Janela de aten…" at bounding box center [277, 123] width 554 height 246
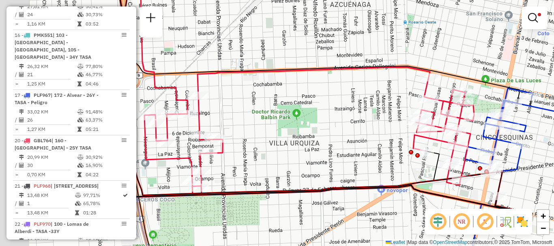
click at [334, 105] on div "Limpar filtros Janela de atendimento Grade de atendimento Capacidade Transporta…" at bounding box center [277, 123] width 554 height 246
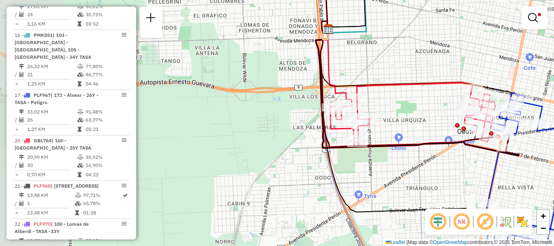
drag, startPoint x: 315, startPoint y: 135, endPoint x: 402, endPoint y: 133, distance: 87.7
click at [402, 133] on div "Limpar filtros Janela de atendimento Grade de atendimento Capacidade Transporta…" at bounding box center [277, 123] width 554 height 246
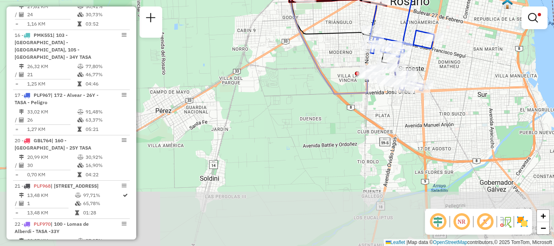
drag, startPoint x: 477, startPoint y: 120, endPoint x: 426, endPoint y: -3, distance: 132.8
click at [426, 0] on html "Aplicando filtros Pop-up bloqueado! Seu navegador bloqueou automáticamente a ab…" at bounding box center [277, 123] width 554 height 246
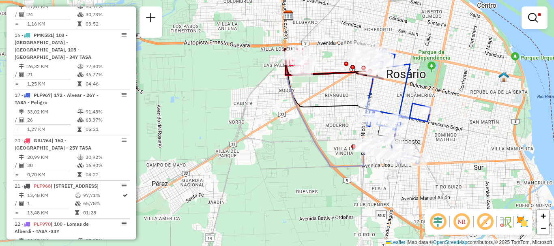
drag, startPoint x: 436, startPoint y: 86, endPoint x: 430, endPoint y: 170, distance: 84.2
click at [430, 170] on div "Limpar filtros Janela de atendimento Grade de atendimento Capacidade Transporta…" at bounding box center [277, 123] width 554 height 246
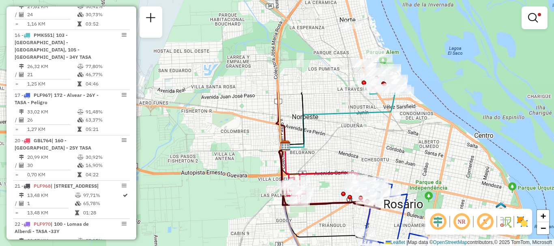
drag, startPoint x: 369, startPoint y: 71, endPoint x: 370, endPoint y: 161, distance: 89.7
click at [370, 161] on div "Limpar filtros Janela de atendimento Grade de atendimento Capacidade Transporta…" at bounding box center [277, 123] width 554 height 246
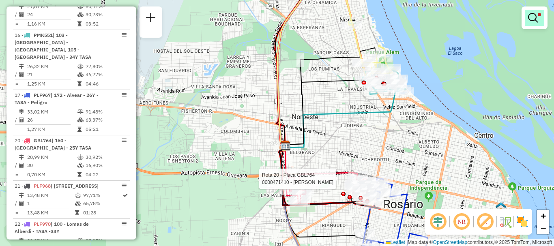
click at [530, 17] on em at bounding box center [533, 18] width 10 height 10
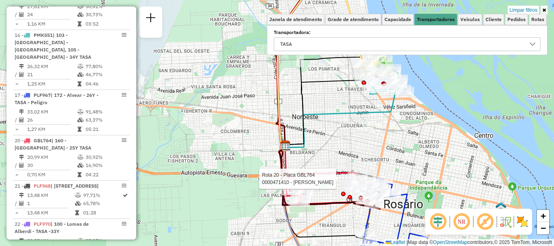
click at [533, 44] on icon at bounding box center [532, 44] width 6 height 6
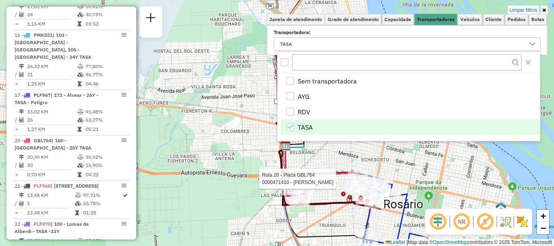
click at [290, 123] on div "TASA" at bounding box center [290, 127] width 8 height 8
click at [291, 111] on div "RDV" at bounding box center [290, 112] width 8 height 8
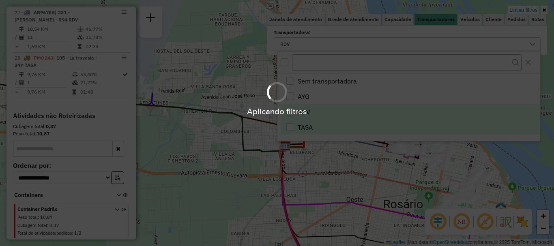
click at [293, 163] on hb-app "Aplicando filtros Pop-up bloqueado! Seu navegador bloqueou automáticamente a ab…" at bounding box center [277, 123] width 554 height 246
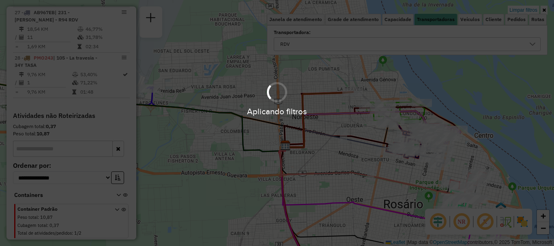
scroll to position [830, 0]
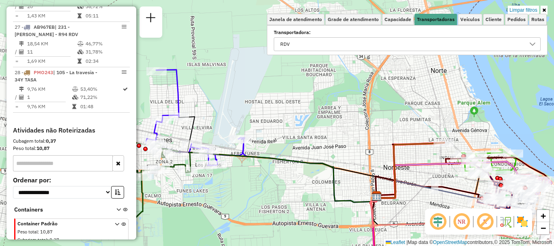
drag, startPoint x: 325, startPoint y: 160, endPoint x: 376, endPoint y: 175, distance: 52.9
click at [403, 200] on div "Limpar filtros Janela de atendimento Grade de atendimento Capacidade Transporta…" at bounding box center [277, 123] width 554 height 246
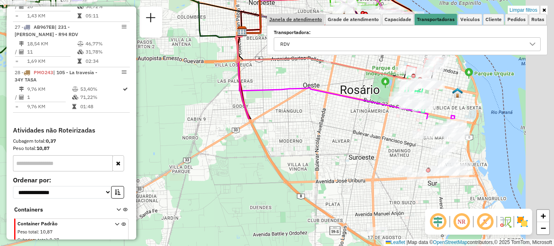
drag, startPoint x: 284, startPoint y: 26, endPoint x: 279, endPoint y: 20, distance: 8.1
click at [279, 20] on div "Limpar filtros Janela de atendimento Grade de atendimento Capacidade Transporta…" at bounding box center [277, 123] width 554 height 246
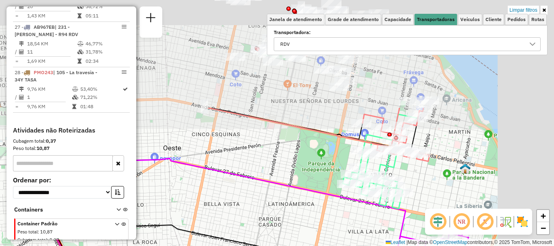
drag, startPoint x: 390, startPoint y: 97, endPoint x: 318, endPoint y: 232, distance: 153.4
click at [318, 232] on div "Limpar filtros Janela de atendimento Grade de atendimento Capacidade Transporta…" at bounding box center [277, 123] width 554 height 246
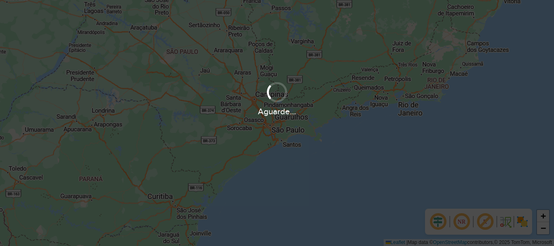
scroll to position [532, 0]
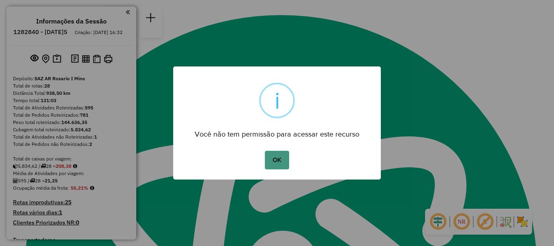
click at [279, 161] on button "OK" at bounding box center [277, 160] width 24 height 19
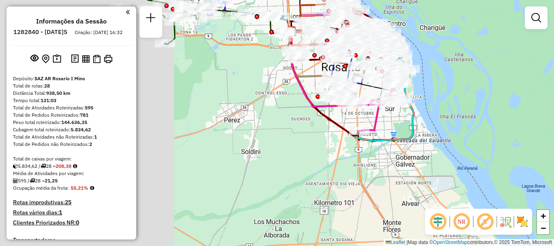
drag, startPoint x: 312, startPoint y: 138, endPoint x: 521, endPoint y: 104, distance: 212.5
click at [521, 104] on div "Janela de atendimento Grade de atendimento Capacidade Transportadoras Veículos …" at bounding box center [277, 123] width 554 height 246
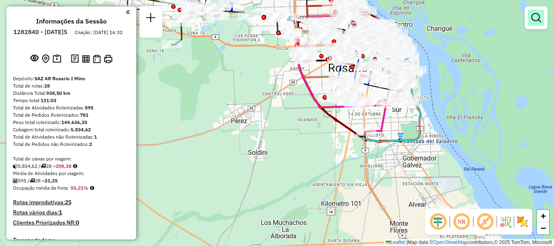
click at [531, 19] on link at bounding box center [536, 18] width 16 height 16
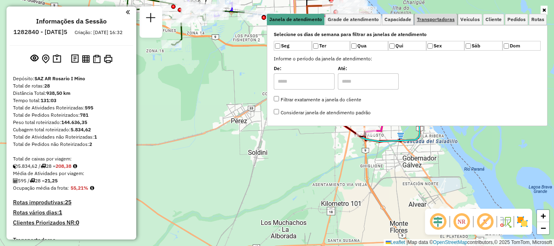
click at [442, 16] on link "Transportadoras" at bounding box center [436, 19] width 43 height 11
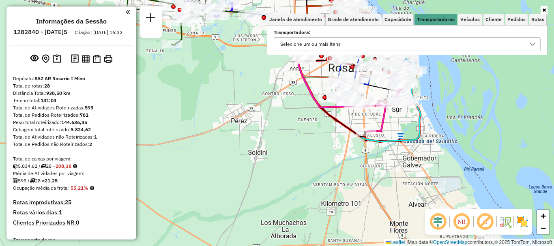
click at [529, 43] on icon at bounding box center [532, 44] width 6 height 6
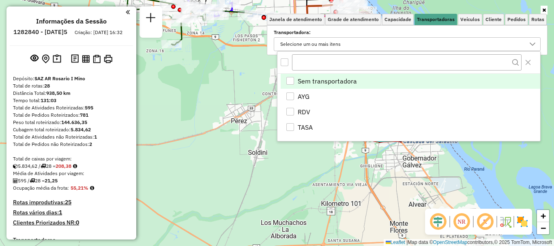
scroll to position [5, 28]
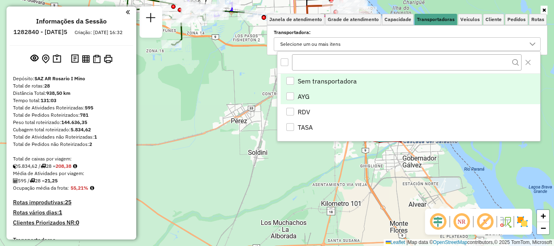
click at [289, 92] on div "AYG" at bounding box center [290, 96] width 8 height 8
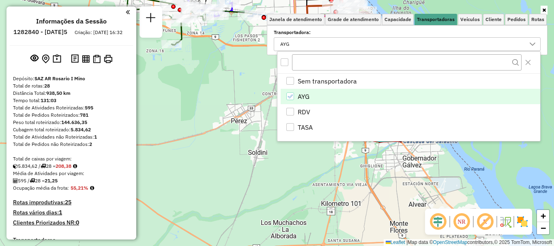
click at [426, 166] on div "Janela de atendimento Grade de atendimento Capacidade Transportadoras Veículos …" at bounding box center [277, 123] width 554 height 246
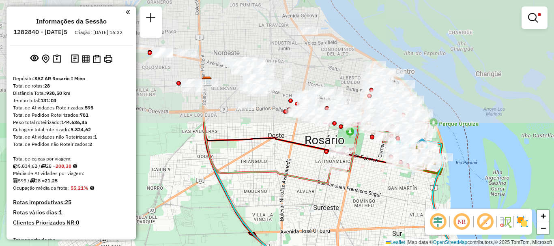
drag, startPoint x: 368, startPoint y: 57, endPoint x: 379, endPoint y: 184, distance: 127.4
click at [346, 203] on div "Limpar filtros Janela de atendimento Grade de atendimento Capacidade Transporta…" at bounding box center [277, 123] width 554 height 246
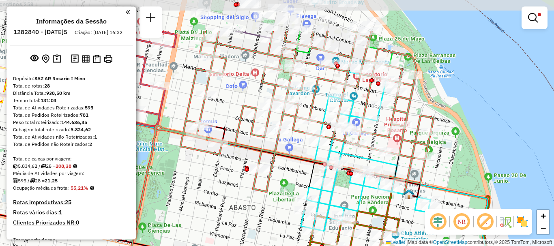
drag, startPoint x: 338, startPoint y: 205, endPoint x: 343, endPoint y: 256, distance: 51.7
click at [343, 246] on html "Aplicando filtros Pop-up bloqueado! Seu navegador bloqueou automáticamente a ab…" at bounding box center [277, 123] width 554 height 246
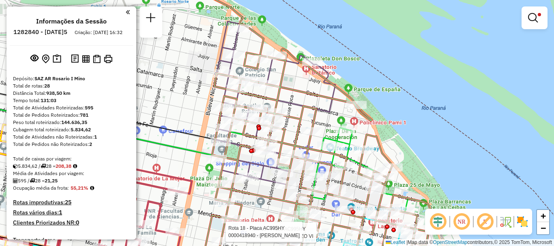
drag, startPoint x: 299, startPoint y: 125, endPoint x: 305, endPoint y: 57, distance: 67.5
click at [305, 59] on icon at bounding box center [302, 122] width 261 height 295
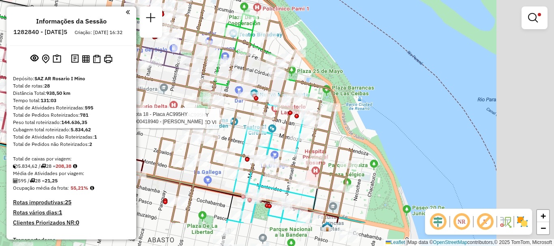
drag, startPoint x: 361, startPoint y: 116, endPoint x: 250, endPoint y: 67, distance: 121.0
click at [251, 65] on div "Rota 7 - Placa AC995HS 0000115092 - COLOMBETTI JUAN Rota 7 - Placa AC995HS 0000…" at bounding box center [277, 123] width 554 height 246
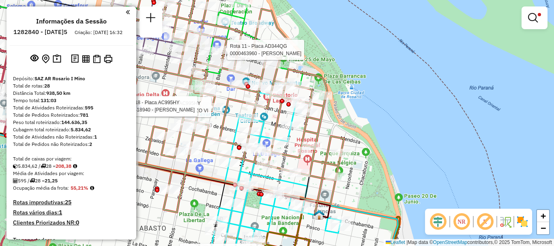
click at [281, 0] on html "Aplicando filtros Pop-up bloqueado! Seu navegador bloqueou automáticamente a ab…" at bounding box center [277, 123] width 554 height 246
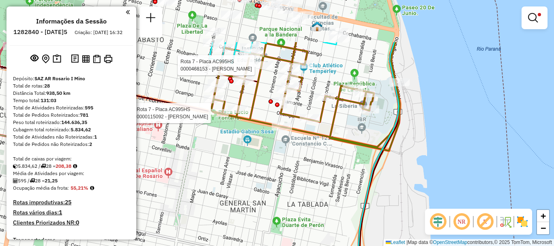
drag, startPoint x: 299, startPoint y: 31, endPoint x: 305, endPoint y: 123, distance: 92.3
click at [305, 123] on div "Rota 7 - Placa AC995HS 0000115092 - COLOMBETTI JUAN Rota 7 - Placa AC995HS 0000…" at bounding box center [277, 123] width 554 height 246
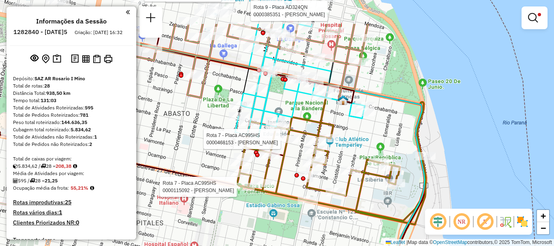
drag, startPoint x: 288, startPoint y: 66, endPoint x: 310, endPoint y: 111, distance: 50.1
click at [310, 111] on div "Rota 7 - Placa AC995HS 0000115092 - COLOMBETTI JUAN Rota 7 - Placa AC995HS 0000…" at bounding box center [277, 123] width 554 height 246
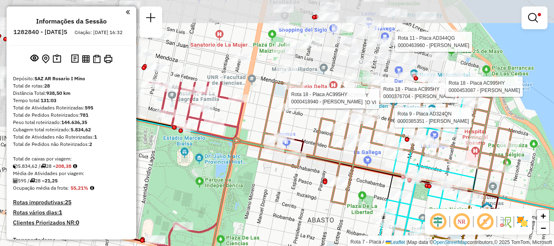
drag, startPoint x: 252, startPoint y: 109, endPoint x: 396, endPoint y: 215, distance: 179.2
click at [396, 215] on icon at bounding box center [444, 163] width 130 height 159
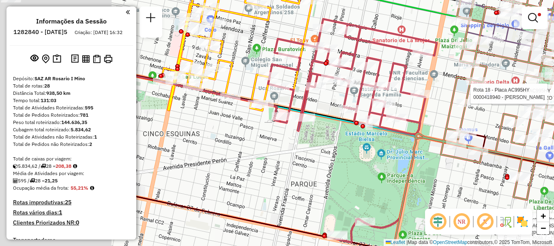
drag, startPoint x: 250, startPoint y: 131, endPoint x: 434, endPoint y: 100, distance: 185.9
click at [434, 116] on div "Rota 7 - Placa AC995HS 0000115092 - COLOMBETTI JUAN Rota 7 - Placa AC995HS 0000…" at bounding box center [277, 123] width 554 height 246
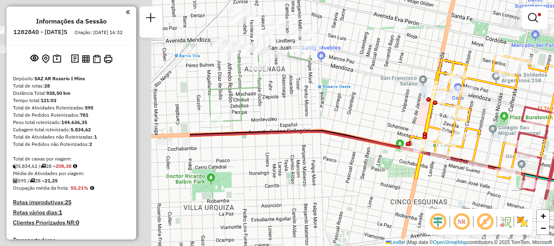
drag, startPoint x: 282, startPoint y: 147, endPoint x: 527, endPoint y: 227, distance: 257.0
click at [527, 227] on hb-router-mapa "Informações da Sessão 1282840 - 26/09/2025 Criação: 25/09/2025 16:32 Depósito: …" at bounding box center [277, 123] width 554 height 246
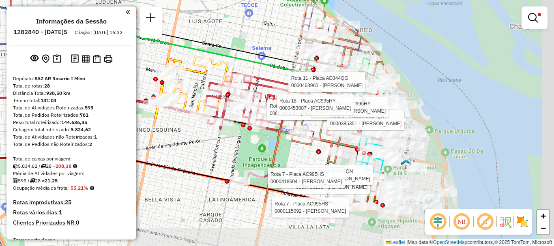
drag, startPoint x: 328, startPoint y: 153, endPoint x: 101, endPoint y: 86, distance: 237.1
click at [101, 86] on hb-router-mapa "Informações da Sessão 1282840 - 26/09/2025 Criação: 25/09/2025 16:32 Depósito: …" at bounding box center [277, 123] width 554 height 246
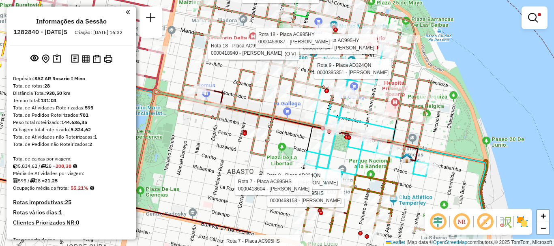
drag, startPoint x: 360, startPoint y: 167, endPoint x: 337, endPoint y: 95, distance: 75.6
click at [337, 95] on icon at bounding box center [364, 115] width 130 height 159
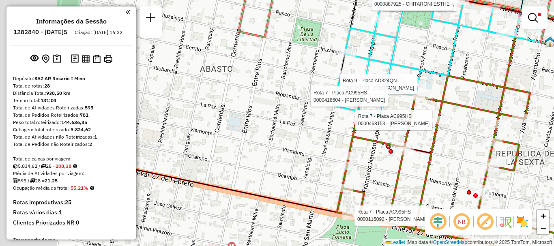
drag, startPoint x: 323, startPoint y: 155, endPoint x: 354, endPoint y: 155, distance: 30.8
click at [354, 155] on div "Rota 7 - Placa AC995HS 0000115092 - COLOMBETTI JUAN Rota 7 - Placa AC995HS 0000…" at bounding box center [277, 123] width 554 height 246
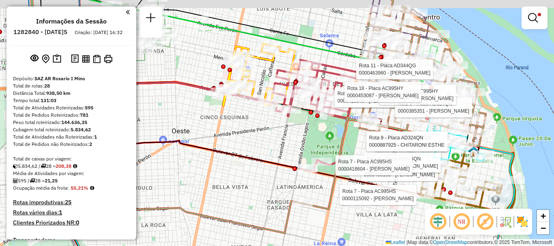
drag, startPoint x: 286, startPoint y: 165, endPoint x: 355, endPoint y: 179, distance: 70.4
click at [355, 179] on icon at bounding box center [272, 153] width 485 height 265
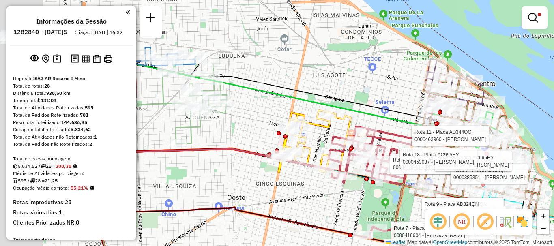
click at [312, 211] on div "Rota 7 - Placa AC995HS 0000115092 - COLOMBETTI JUAN Rota 7 - Placa AC995HS 0000…" at bounding box center [277, 123] width 554 height 246
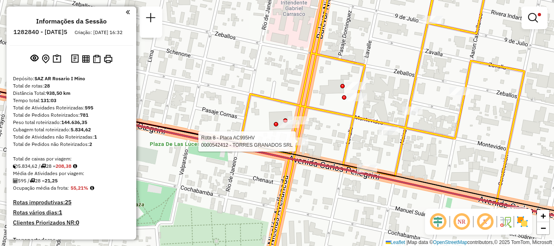
select select "**********"
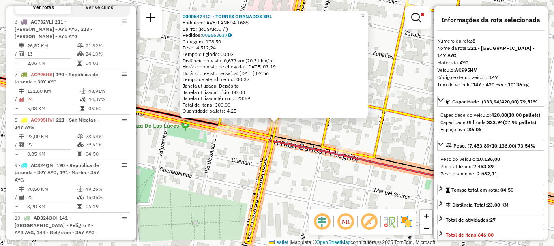
scroll to position [387, 0]
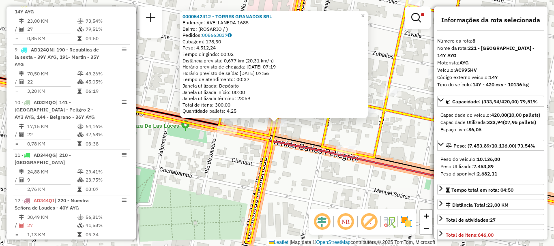
click at [300, 204] on div "0000542412 - TORRES GRANADOS SRL Endereço: AVELLANEDA 1685 Bairro: (ROSARIO / )…" at bounding box center [277, 123] width 554 height 246
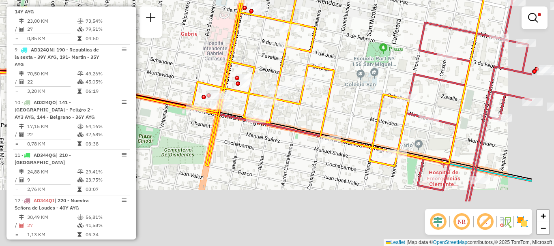
drag, startPoint x: 359, startPoint y: 88, endPoint x: 311, endPoint y: 41, distance: 66.8
click at [311, 41] on div "Limpar filtros Janela de atendimento Grade de atendimento Capacidade Transporta…" at bounding box center [277, 123] width 554 height 246
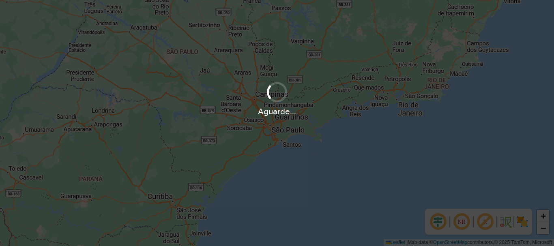
scroll to position [532, 0]
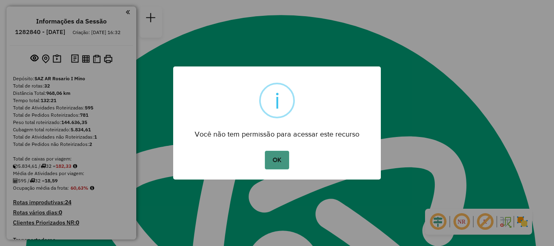
click at [278, 161] on button "OK" at bounding box center [277, 160] width 24 height 19
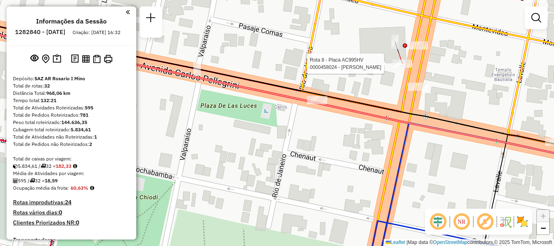
select select "**********"
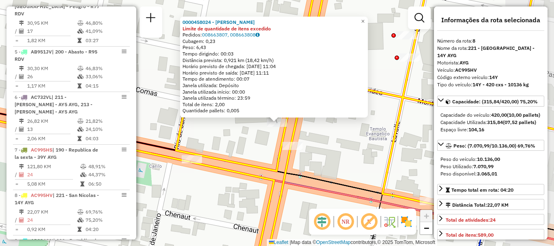
scroll to position [636, 0]
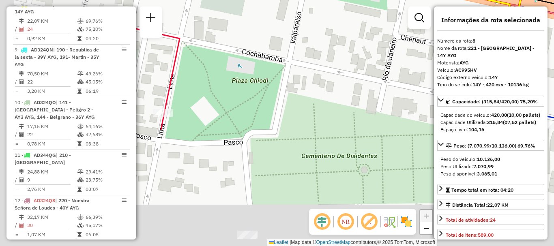
drag, startPoint x: 273, startPoint y: 176, endPoint x: 429, endPoint y: 58, distance: 195.7
click at [438, 38] on hb-router-mapa "Informações da Sessão 1282840 - [DATE] Criação: [DATE] 16:32 Depósito: SAZ AR R…" at bounding box center [277, 123] width 554 height 246
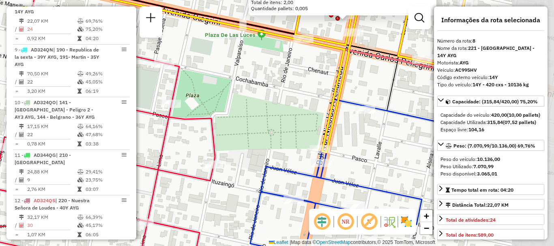
drag, startPoint x: 426, startPoint y: 60, endPoint x: 304, endPoint y: 74, distance: 123.3
click at [304, 74] on div "0000458024 - [PERSON_NAME] Limite de quantidade de itens excedido Pedidos: 0086…" at bounding box center [277, 123] width 554 height 246
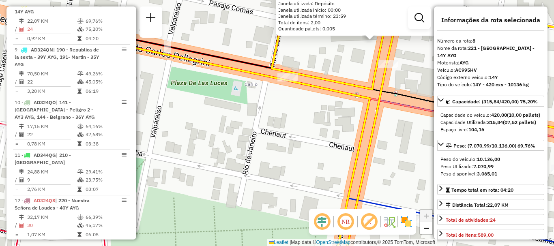
drag, startPoint x: 318, startPoint y: 43, endPoint x: 316, endPoint y: 89, distance: 45.5
click at [316, 89] on icon at bounding box center [439, 163] width 335 height 284
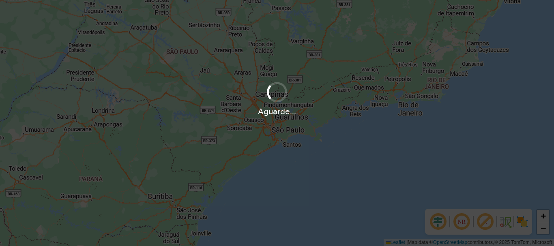
scroll to position [532, 0]
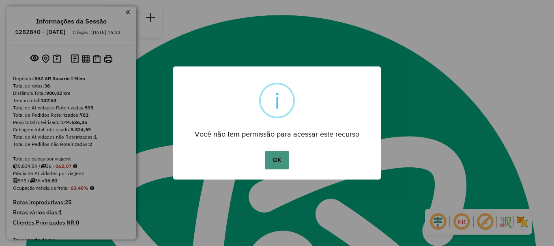
click at [272, 161] on button "OK" at bounding box center [277, 160] width 24 height 19
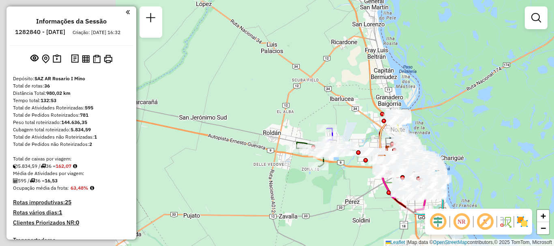
drag, startPoint x: 302, startPoint y: 140, endPoint x: 513, endPoint y: 235, distance: 231.2
click at [513, 235] on div "Janela de atendimento Grade de atendimento Capacidade Transportadoras Veículos …" at bounding box center [277, 123] width 554 height 246
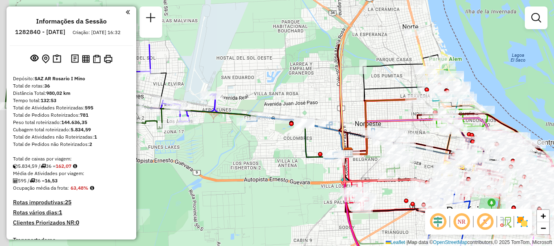
drag, startPoint x: 358, startPoint y: 151, endPoint x: 381, endPoint y: 220, distance: 72.9
click at [381, 220] on div "Janela de atendimento Grade de atendimento Capacidade Transportadoras Veículos …" at bounding box center [277, 123] width 554 height 246
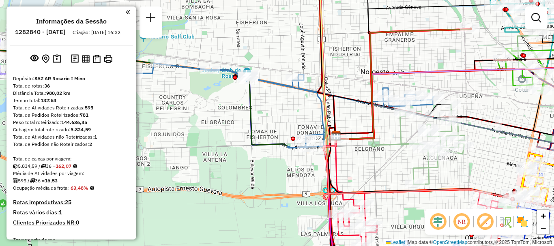
drag, startPoint x: 355, startPoint y: 180, endPoint x: 355, endPoint y: 174, distance: 5.3
click at [355, 174] on div "Janela de atendimento Grade de atendimento Capacidade Transportadoras Veículos …" at bounding box center [277, 123] width 554 height 246
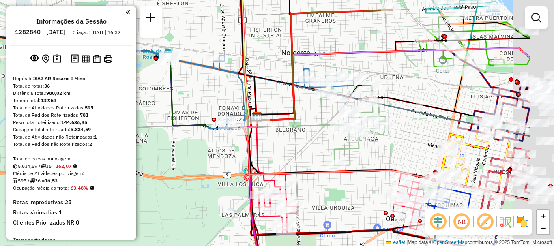
drag, startPoint x: 297, startPoint y: 155, endPoint x: 295, endPoint y: 152, distance: 4.2
click at [284, 148] on div "Janela de atendimento Grade de atendimento Capacidade Transportadoras Veículos …" at bounding box center [277, 123] width 554 height 246
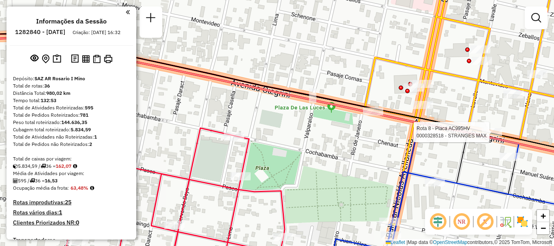
select select "**********"
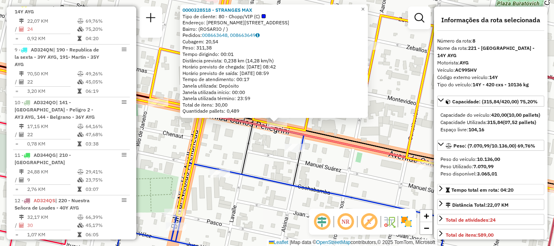
scroll to position [41, 0]
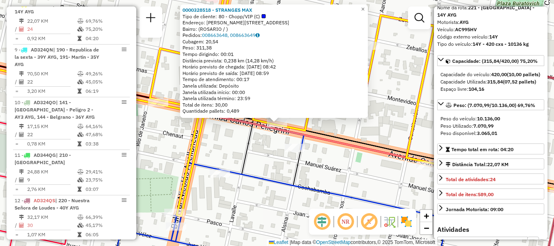
click at [372, 184] on div "0000328518 - STRANGES MAX Tipo de cliente: 80 - Chopp/VIP (C) Endereço: [STREET…" at bounding box center [277, 123] width 554 height 246
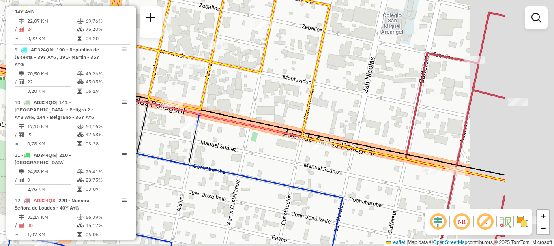
drag, startPoint x: 413, startPoint y: 199, endPoint x: 284, endPoint y: 173, distance: 131.2
click at [286, 173] on div "Janela de atendimento Grade de atendimento Capacidade Transportadoras Veículos …" at bounding box center [277, 123] width 554 height 246
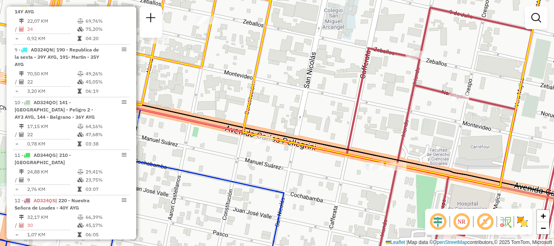
drag, startPoint x: 357, startPoint y: 181, endPoint x: 175, endPoint y: 186, distance: 181.4
click at [175, 186] on div "Janela de atendimento Grade de atendimento Capacidade Transportadoras Veículos …" at bounding box center [277, 123] width 554 height 246
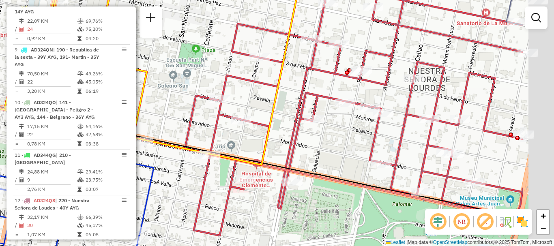
drag, startPoint x: 414, startPoint y: 171, endPoint x: 314, endPoint y: 151, distance: 101.4
click at [318, 152] on div "Janela de atendimento Grade de atendimento Capacidade Transportadoras Veículos …" at bounding box center [277, 123] width 554 height 246
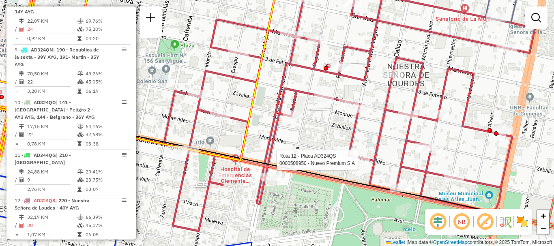
select select "**********"
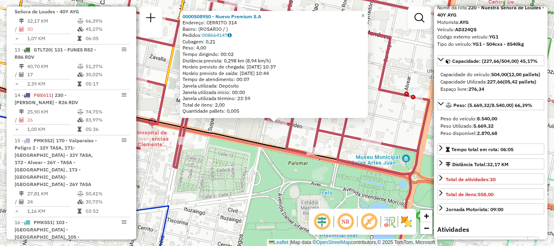
click at [368, 161] on div "0000508950 - Nuevo Premium S.A Endereço: CERRITO 314 Bairro: ([GEOGRAPHIC_DATA]…" at bounding box center [277, 123] width 554 height 246
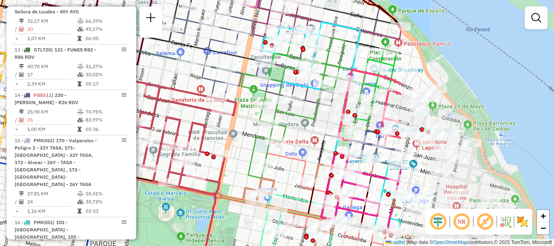
drag, startPoint x: 331, startPoint y: 175, endPoint x: 237, endPoint y: 174, distance: 94.1
click at [237, 174] on div "Janela de atendimento Grade de atendimento Capacidade Transportadoras Veículos …" at bounding box center [277, 123] width 554 height 246
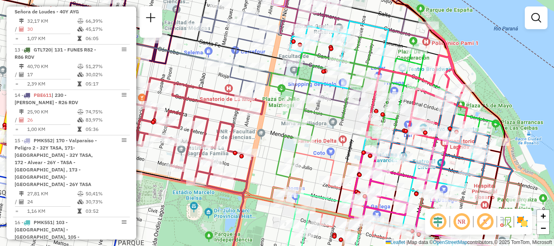
drag, startPoint x: 244, startPoint y: 177, endPoint x: 540, endPoint y: 123, distance: 300.5
click at [264, 119] on icon at bounding box center [171, 174] width 185 height 192
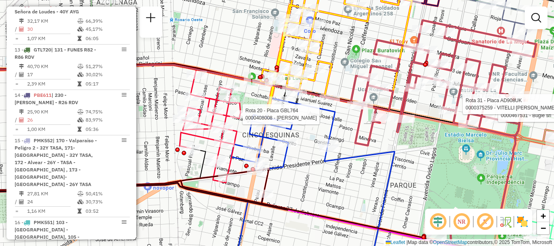
select select "**********"
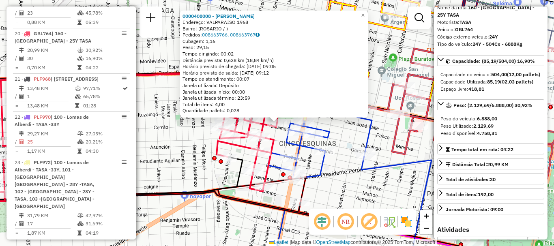
click at [395, 193] on div "0000408008 - [PERSON_NAME]: VALPARAISO 1968 Bairro: ([GEOGRAPHIC_DATA] / ) Pedi…" at bounding box center [277, 123] width 554 height 246
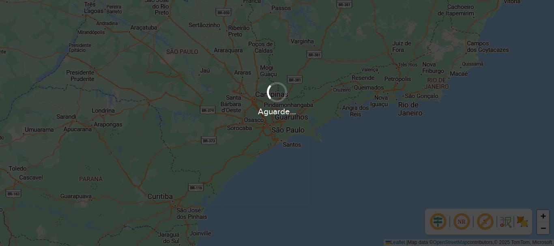
scroll to position [532, 0]
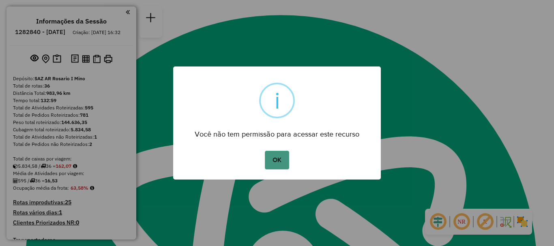
click at [273, 160] on button "OK" at bounding box center [277, 160] width 24 height 19
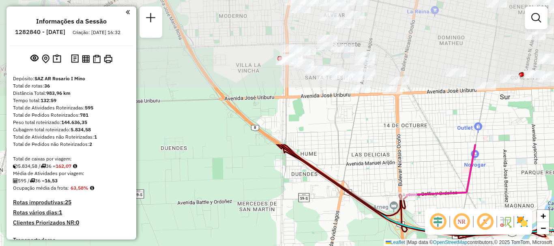
drag, startPoint x: 290, startPoint y: 92, endPoint x: 273, endPoint y: 228, distance: 137.0
click at [273, 228] on div "Janela de atendimento Grade de atendimento Capacidade Transportadoras Veículos …" at bounding box center [277, 123] width 554 height 246
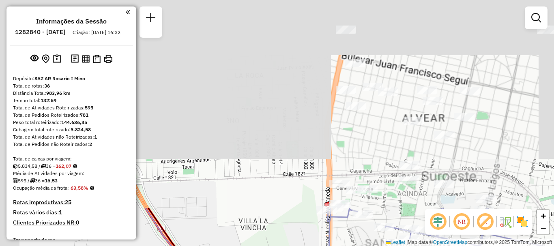
drag, startPoint x: 260, startPoint y: 206, endPoint x: 280, endPoint y: 262, distance: 59.7
click at [280, 246] on html "Aguarde... Pop-up bloqueado! Seu navegador bloqueou automáticamente a abertura …" at bounding box center [277, 123] width 554 height 246
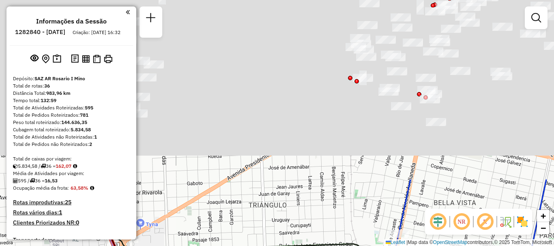
drag, startPoint x: 286, startPoint y: 260, endPoint x: 300, endPoint y: 262, distance: 13.9
click at [300, 246] on html "Aguarde... Pop-up bloqueado! Seu navegador bloqueou automáticamente a abertura …" at bounding box center [277, 123] width 554 height 246
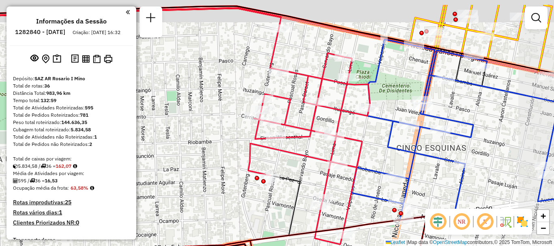
drag, startPoint x: 456, startPoint y: 48, endPoint x: 421, endPoint y: 76, distance: 45.3
click at [421, 76] on div "Janela de atendimento Grade de atendimento Capacidade Transportadoras Veículos …" at bounding box center [277, 123] width 554 height 246
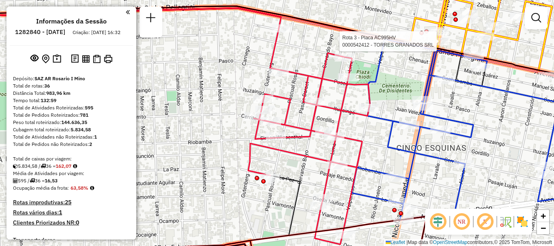
select select "**********"
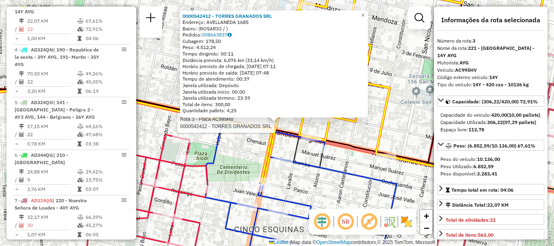
scroll to position [41, 0]
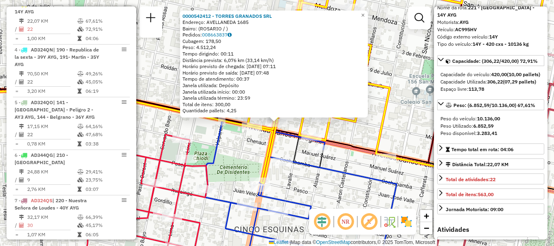
click at [414, 200] on div "Rota 3 - Placa AC995HV 0000542412 - TORRES GRANADOS SRL 0000542412 - TORRES GRA…" at bounding box center [277, 123] width 554 height 246
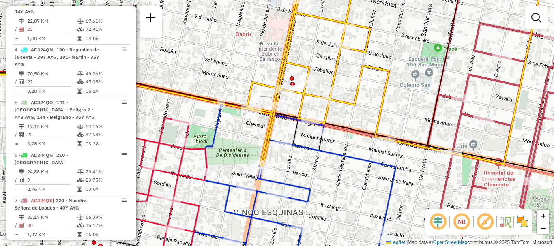
drag, startPoint x: 410, startPoint y: 118, endPoint x: 409, endPoint y: 101, distance: 17.1
click at [409, 101] on div "Janela de atendimento Grade de atendimento Capacidade Transportadoras Veículos …" at bounding box center [277, 123] width 554 height 246
select select "**********"
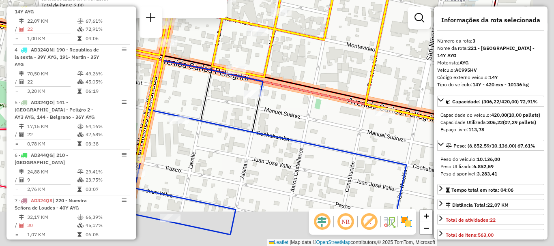
drag, startPoint x: 285, startPoint y: 146, endPoint x: 198, endPoint y: 118, distance: 91.5
click at [198, 118] on icon at bounding box center [215, 136] width 383 height 197
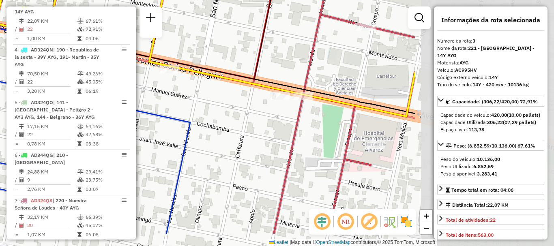
drag, startPoint x: 370, startPoint y: 142, endPoint x: 180, endPoint y: 106, distance: 193.1
click at [180, 106] on div "0000458024 - [PERSON_NAME] Limite de quantidade de itens excedido Pedidos: 0086…" at bounding box center [277, 123] width 554 height 246
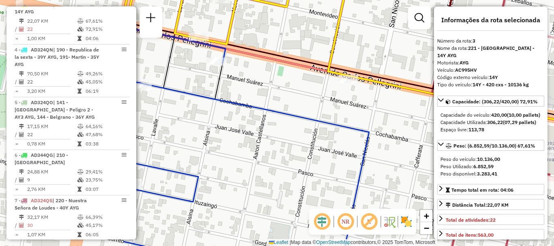
drag, startPoint x: 228, startPoint y: 141, endPoint x: 446, endPoint y: 150, distance: 218.4
click at [446, 150] on hb-router-mapa "Informações da Sessão 1282840 - [DATE] Criação: [DATE] 16:32 Depósito: SAZ AR R…" at bounding box center [277, 123] width 554 height 246
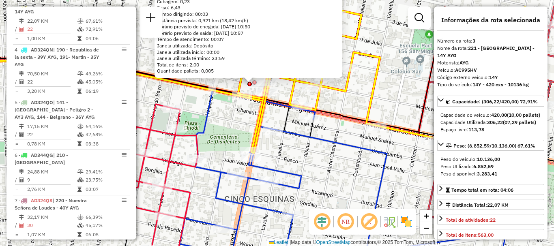
drag, startPoint x: 311, startPoint y: 135, endPoint x: 329, endPoint y: 165, distance: 35.3
click at [329, 165] on div "0000458024 - [PERSON_NAME] Limite de quantidade de itens excedido Pedidos: 0086…" at bounding box center [277, 123] width 554 height 246
